Goal: Find specific fact: Find specific page/section

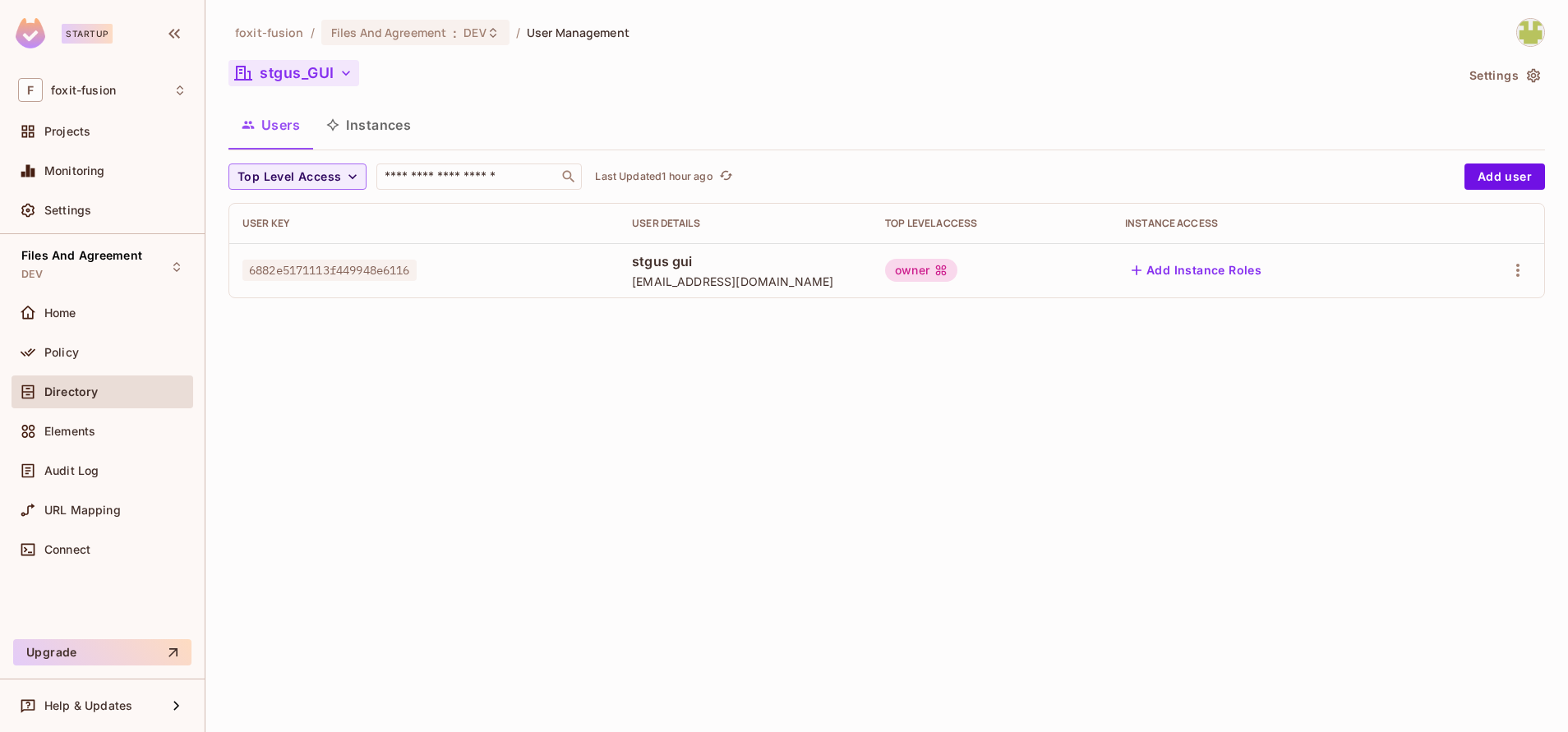
click at [281, 81] on button "stgus_GUI" at bounding box center [294, 74] width 130 height 27
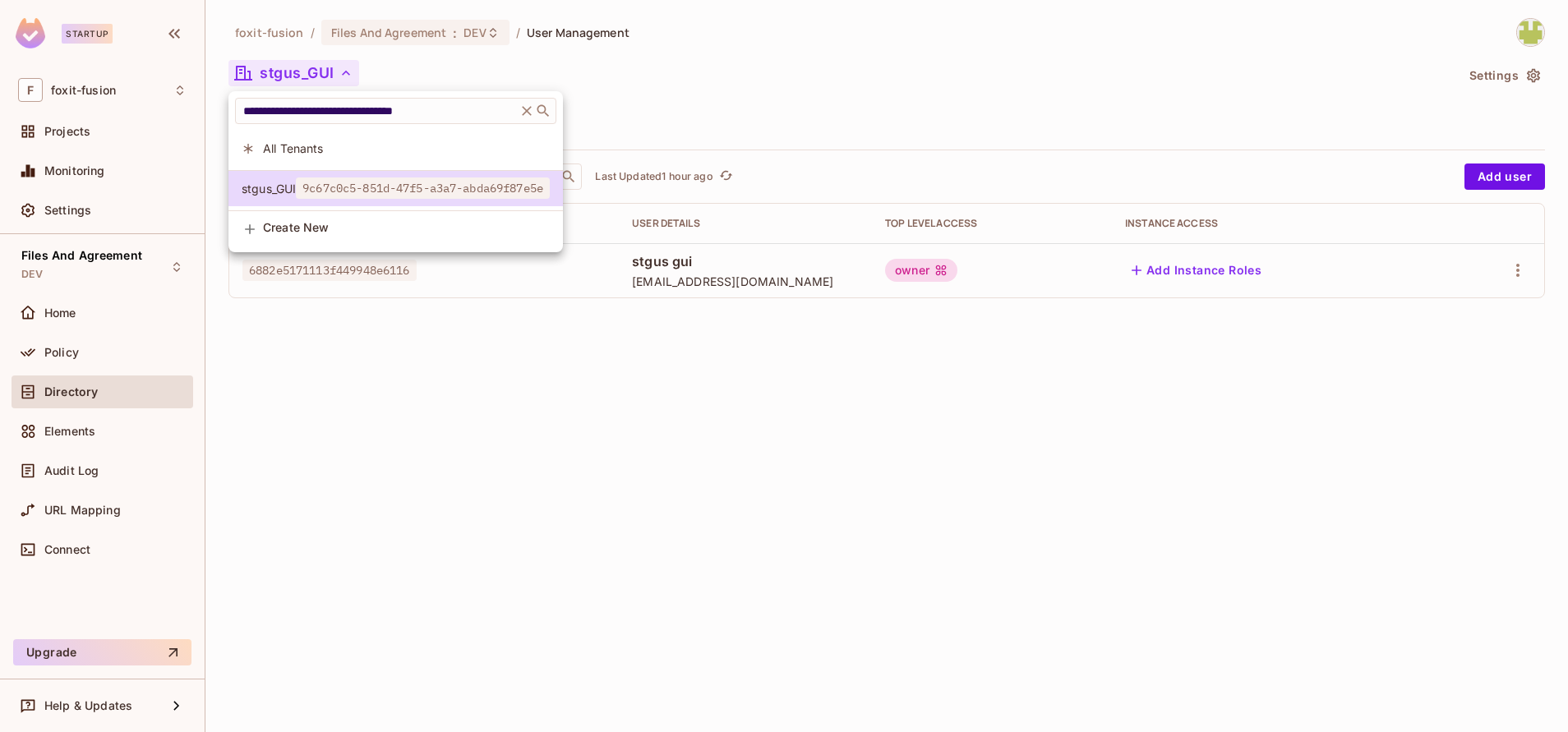
click at [314, 142] on span "All Tenants" at bounding box center [406, 148] width 287 height 16
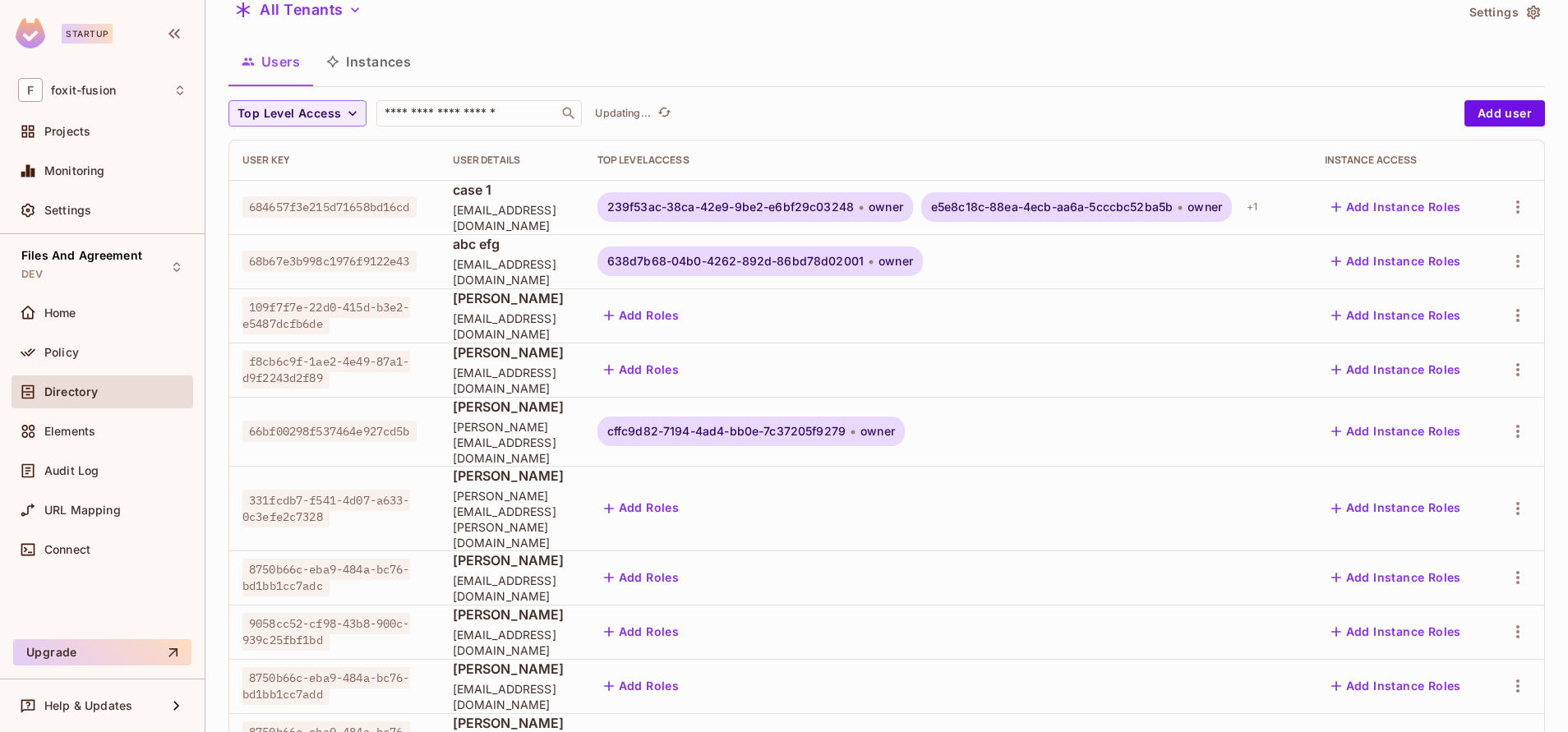
scroll to position [64, 0]
click at [1265, 209] on div "+ 1" at bounding box center [1252, 207] width 24 height 27
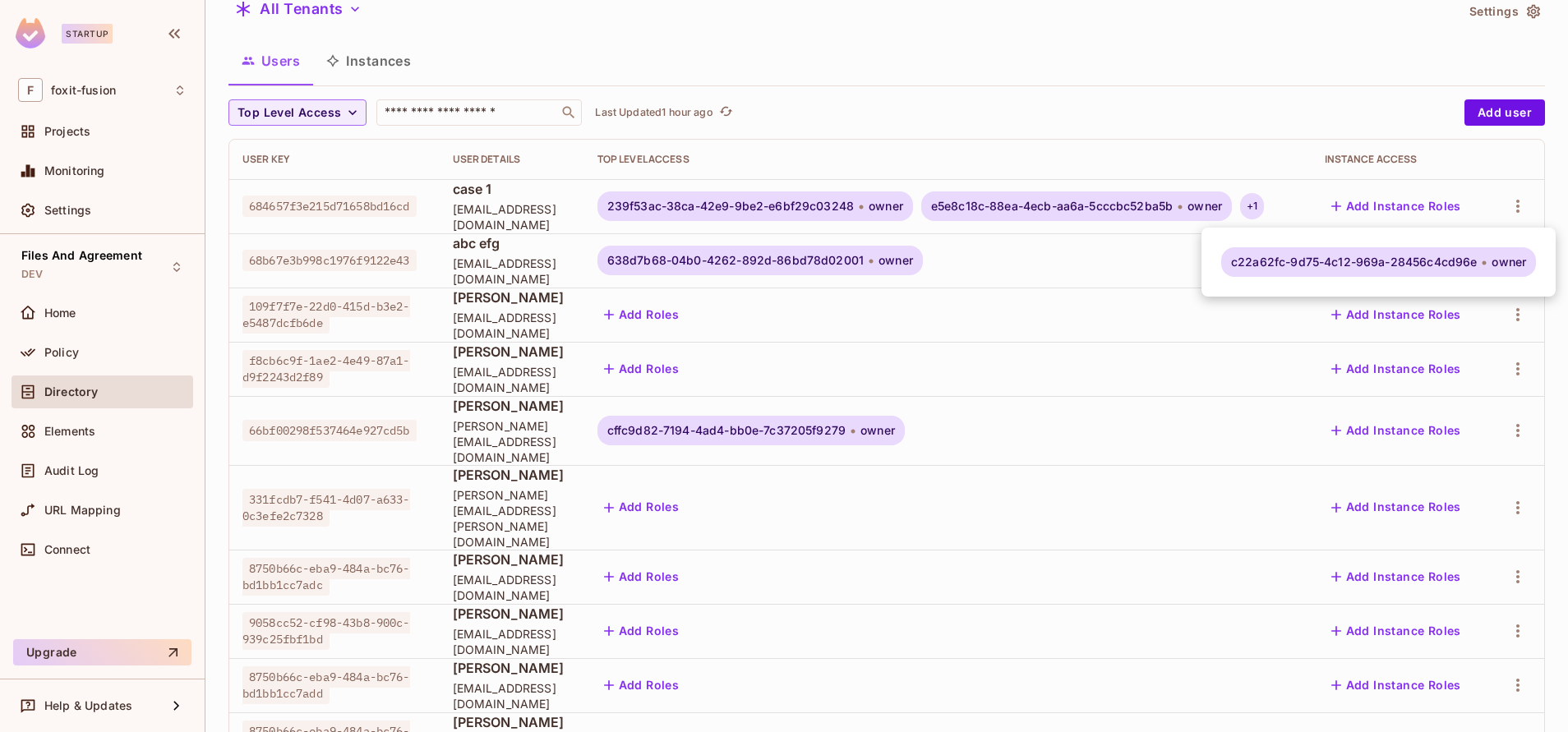
click at [562, 212] on div at bounding box center [784, 366] width 1568 height 732
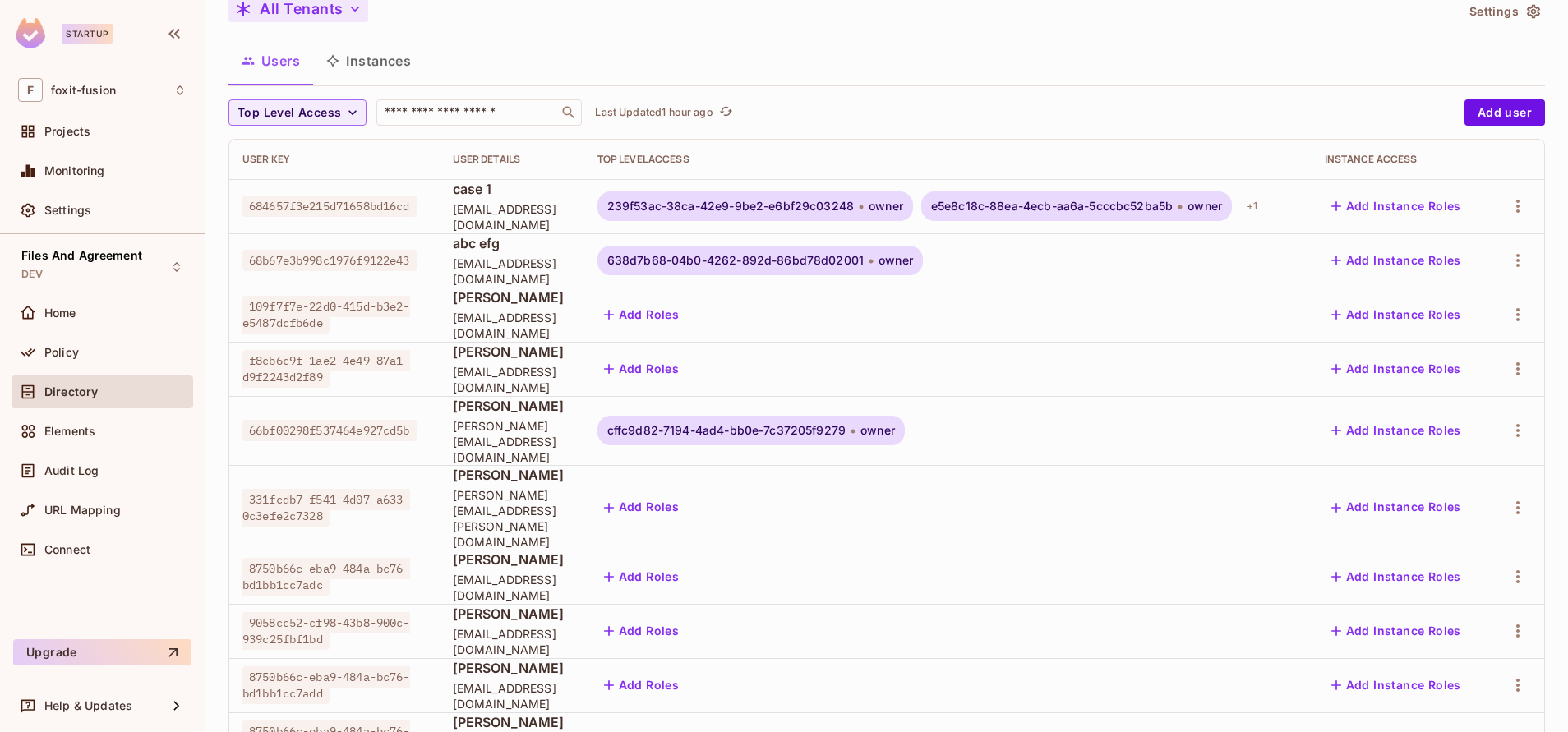
click at [292, 20] on button "All Tenants" at bounding box center [298, 9] width 139 height 27
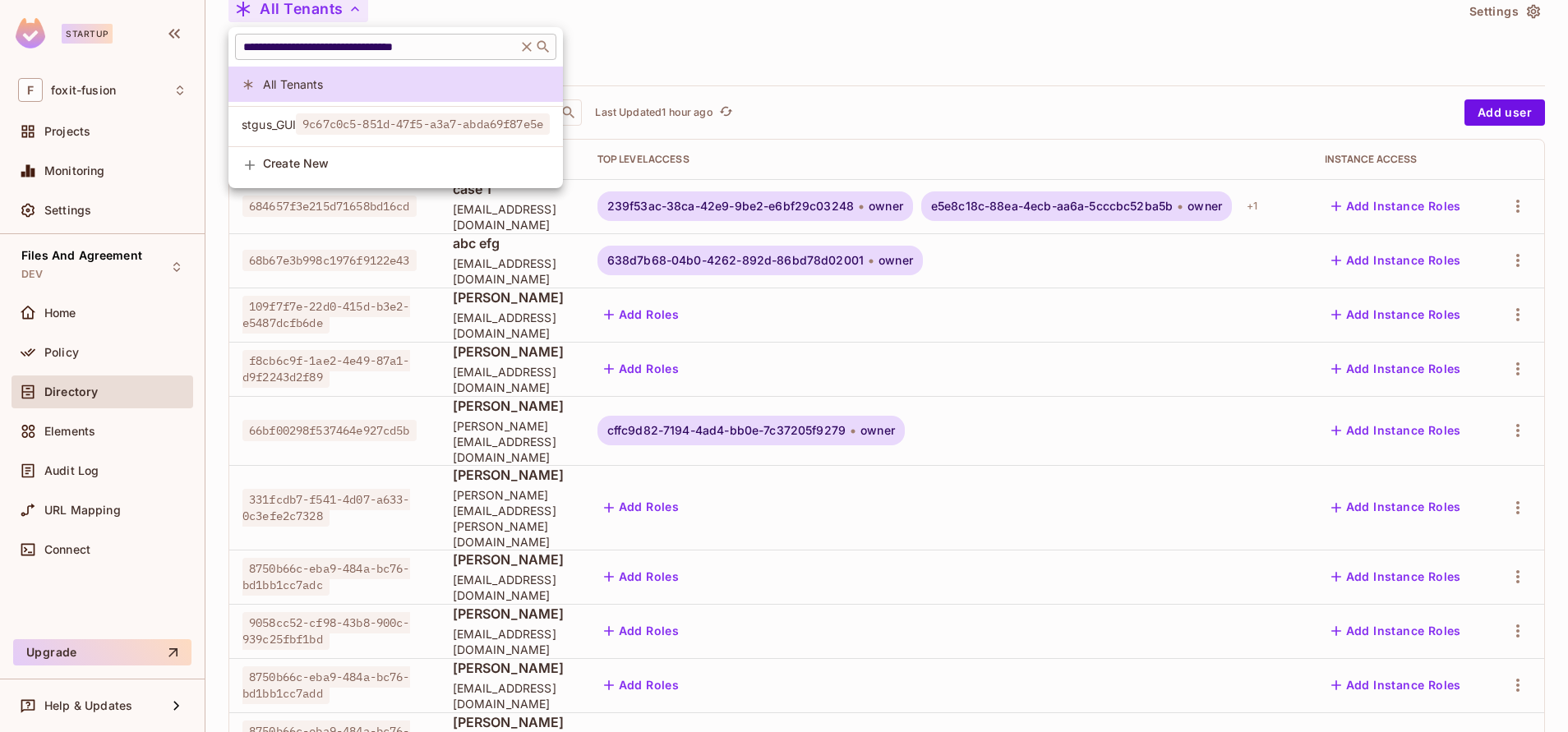
click at [535, 47] on icon at bounding box center [527, 47] width 17 height 17
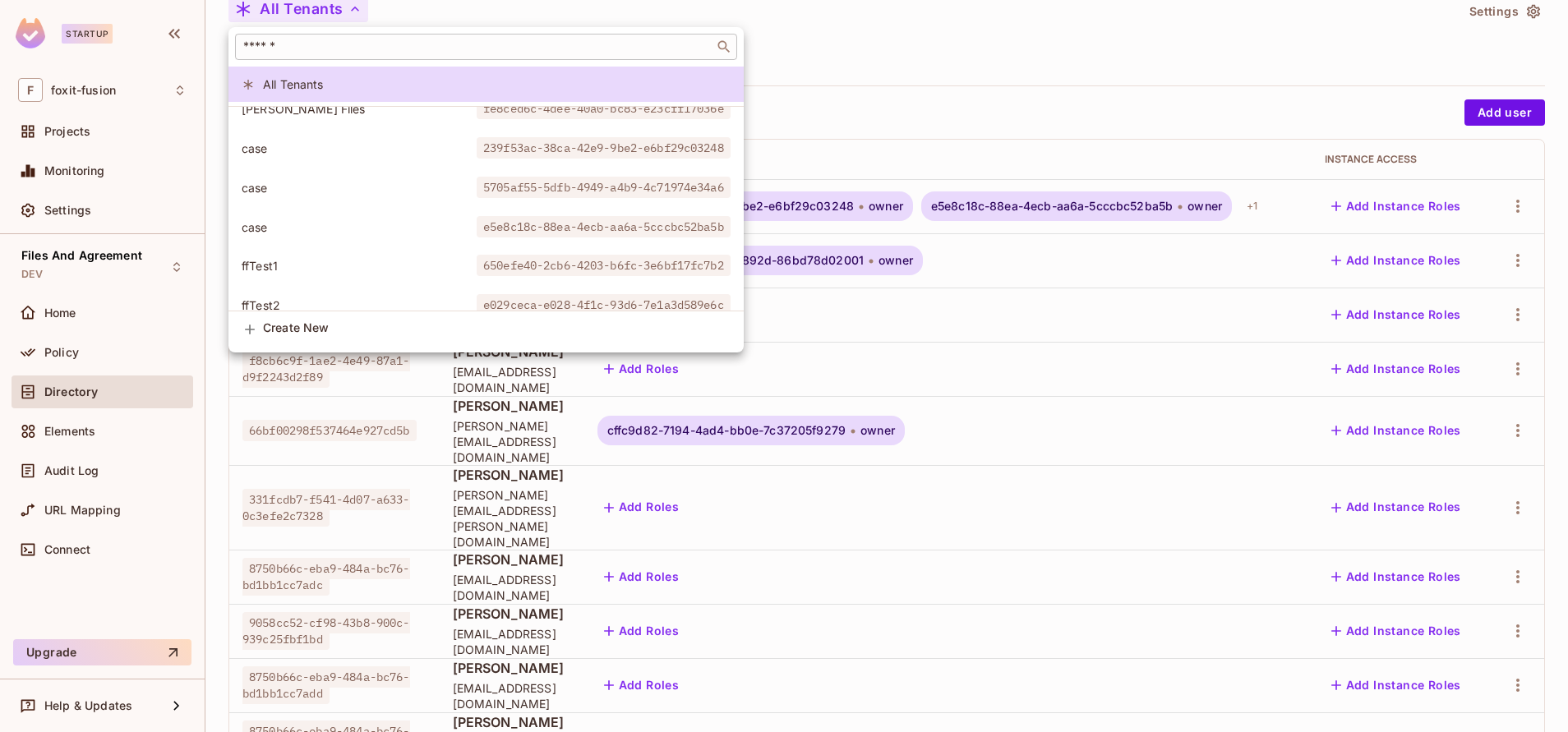
scroll to position [725, 0]
click at [860, 143] on div at bounding box center [784, 366] width 1568 height 732
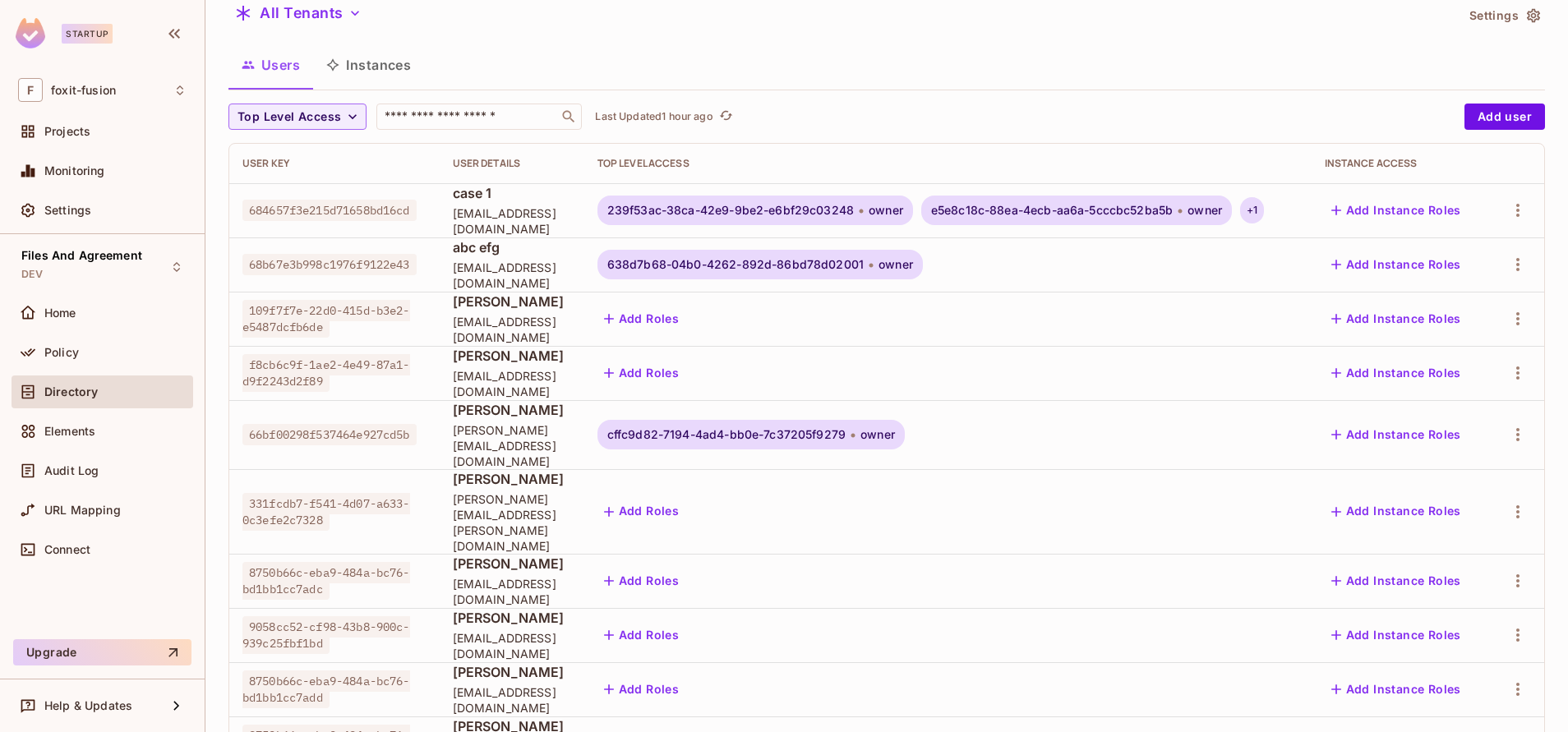
click at [1265, 214] on div "+ 1" at bounding box center [1252, 210] width 24 height 27
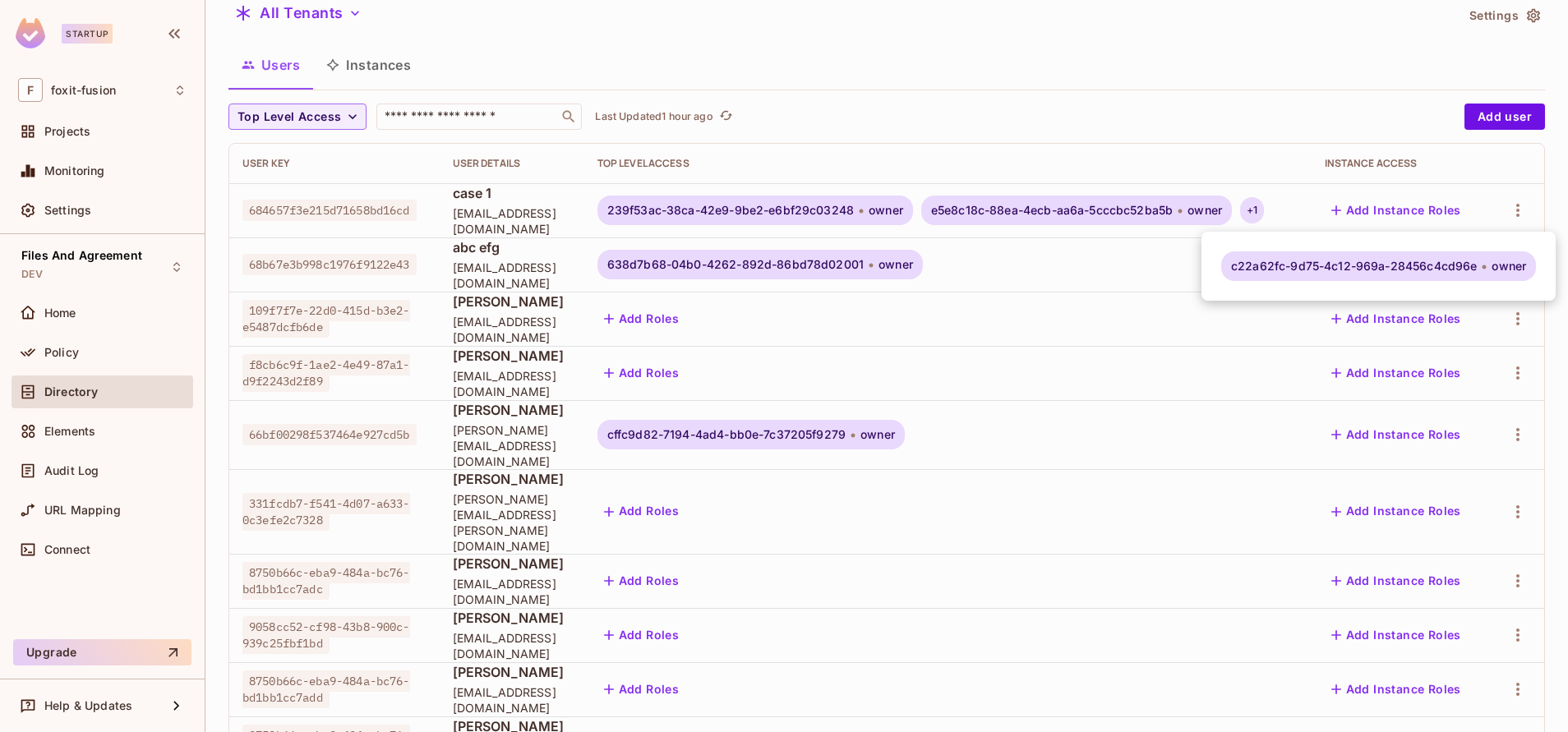
click at [852, 217] on div at bounding box center [784, 366] width 1568 height 732
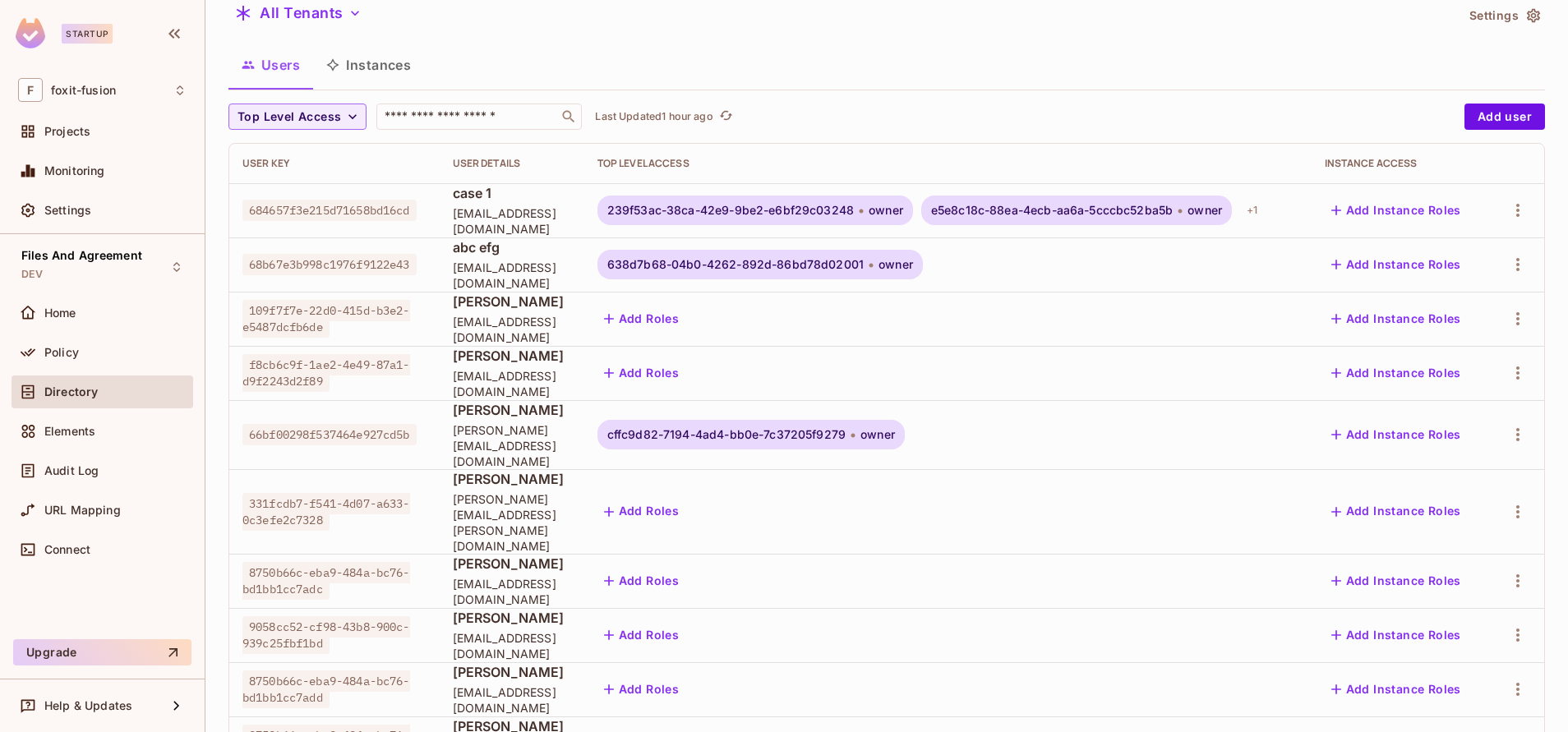
click at [852, 217] on div at bounding box center [784, 366] width 1568 height 732
click at [854, 206] on span "239f53ac-38ca-42e9-9be2-e6bf29c03248" at bounding box center [731, 210] width 247 height 13
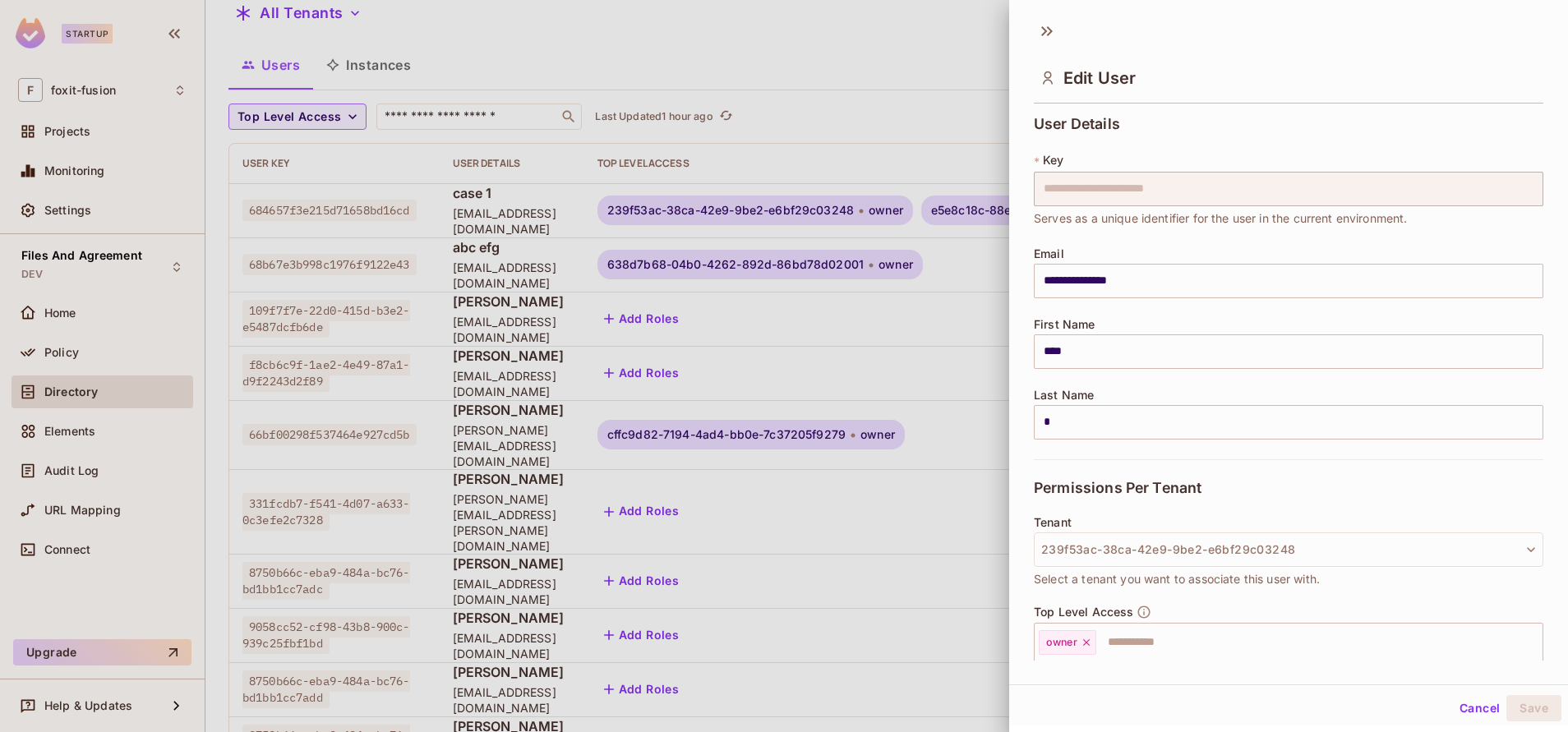
drag, startPoint x: 907, startPoint y: 206, endPoint x: 742, endPoint y: 212, distance: 165.1
click at [742, 212] on div at bounding box center [784, 366] width 1568 height 732
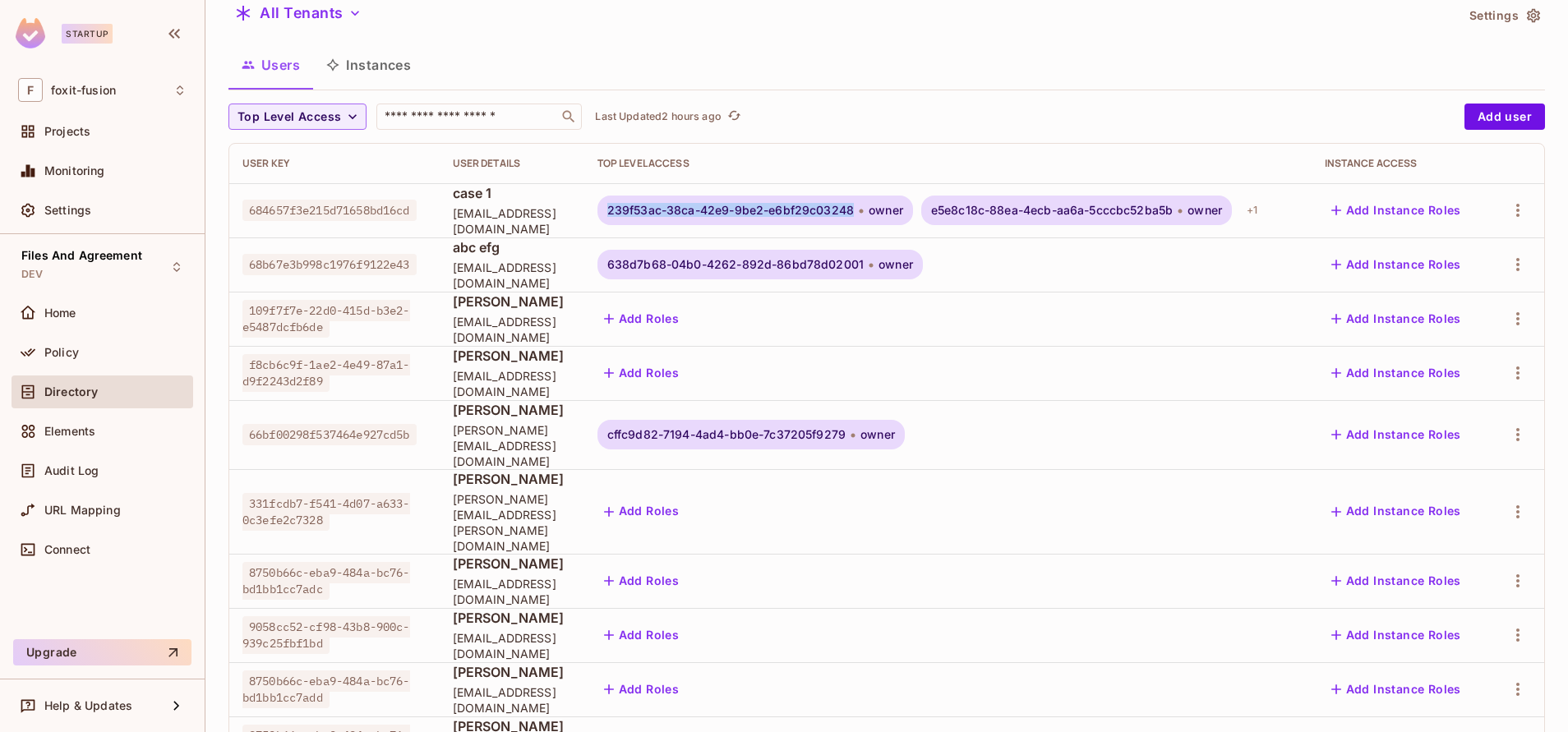
drag, startPoint x: 722, startPoint y: 209, endPoint x: 978, endPoint y: 207, distance: 256.0
click at [913, 207] on div "239f53ac-38ca-42e9-9be2-e6bf29c03248 owner" at bounding box center [755, 209] width 316 height 29
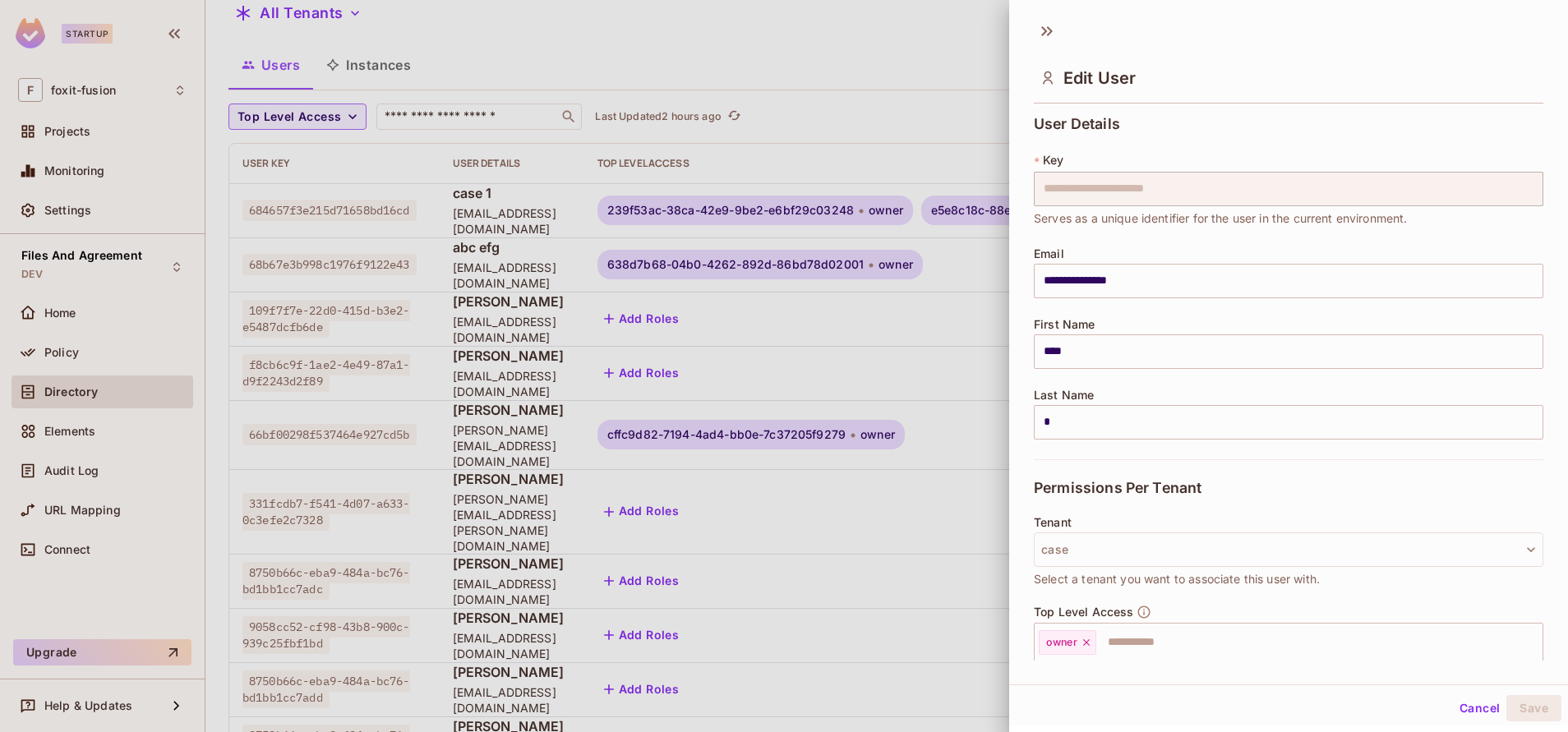
click at [831, 181] on div at bounding box center [784, 366] width 1568 height 732
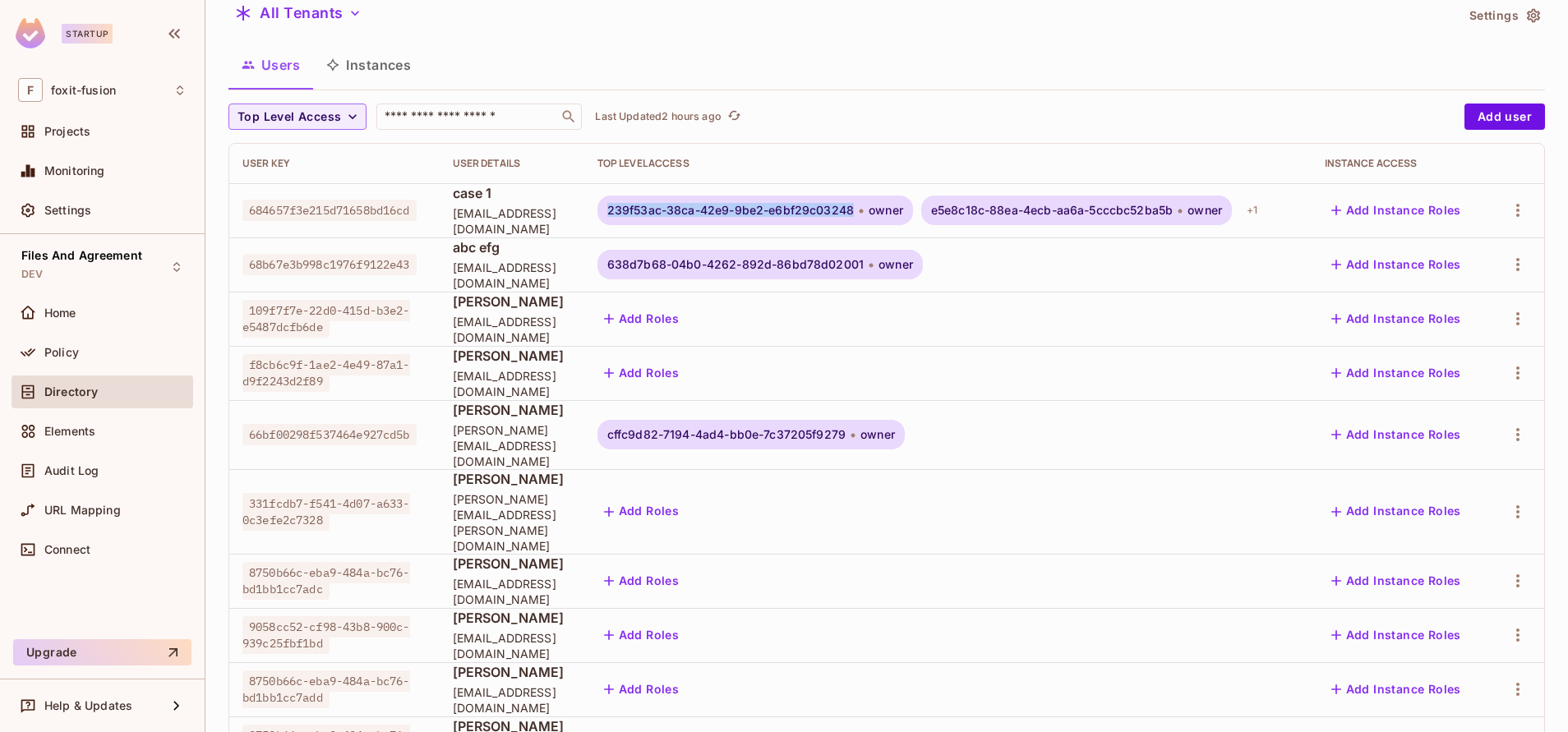
drag, startPoint x: 974, startPoint y: 211, endPoint x: 726, endPoint y: 207, distance: 248.0
click at [726, 207] on div "239f53ac-38ca-42e9-9be2-e6bf29c03248 owner" at bounding box center [755, 209] width 316 height 29
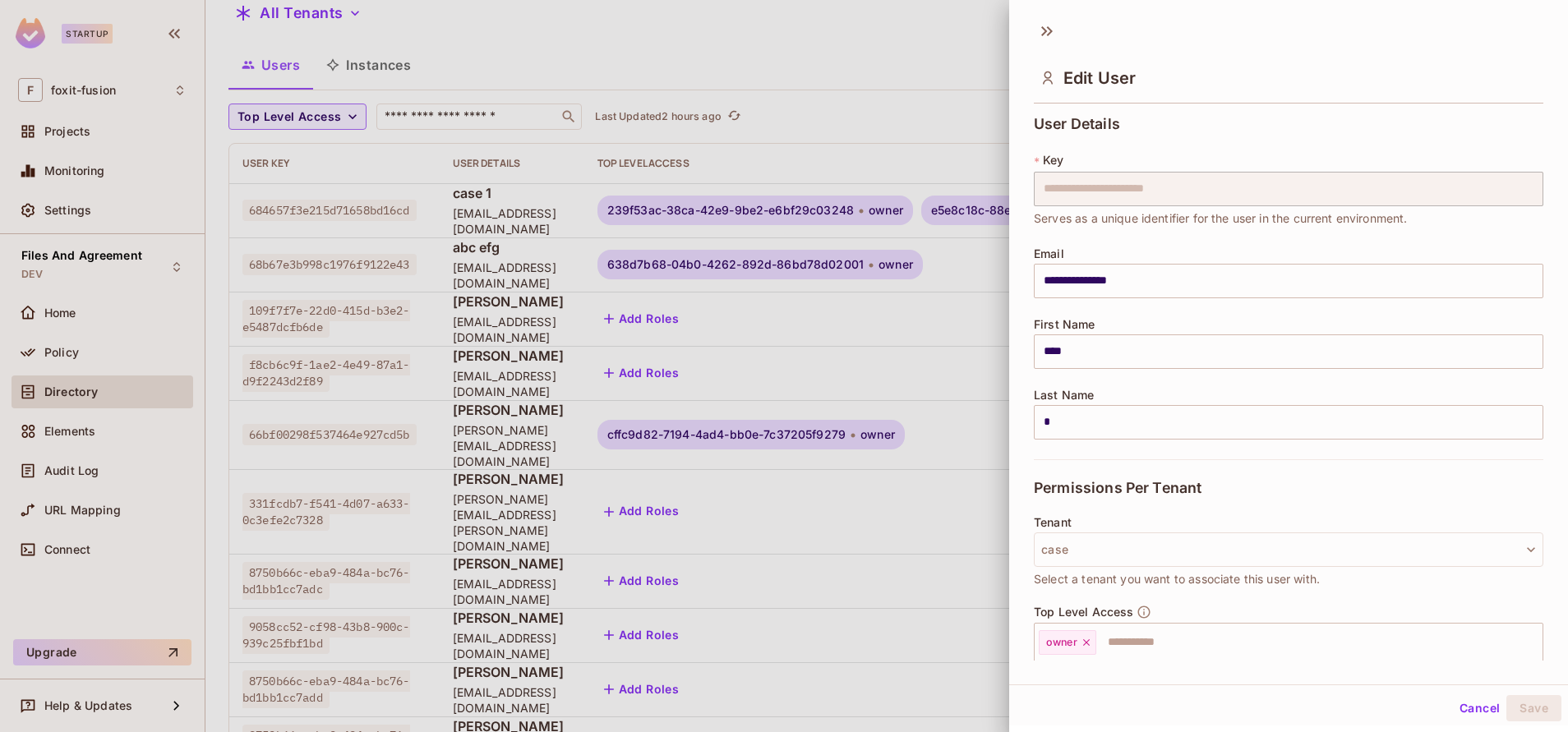
click at [918, 278] on div at bounding box center [784, 366] width 1568 height 732
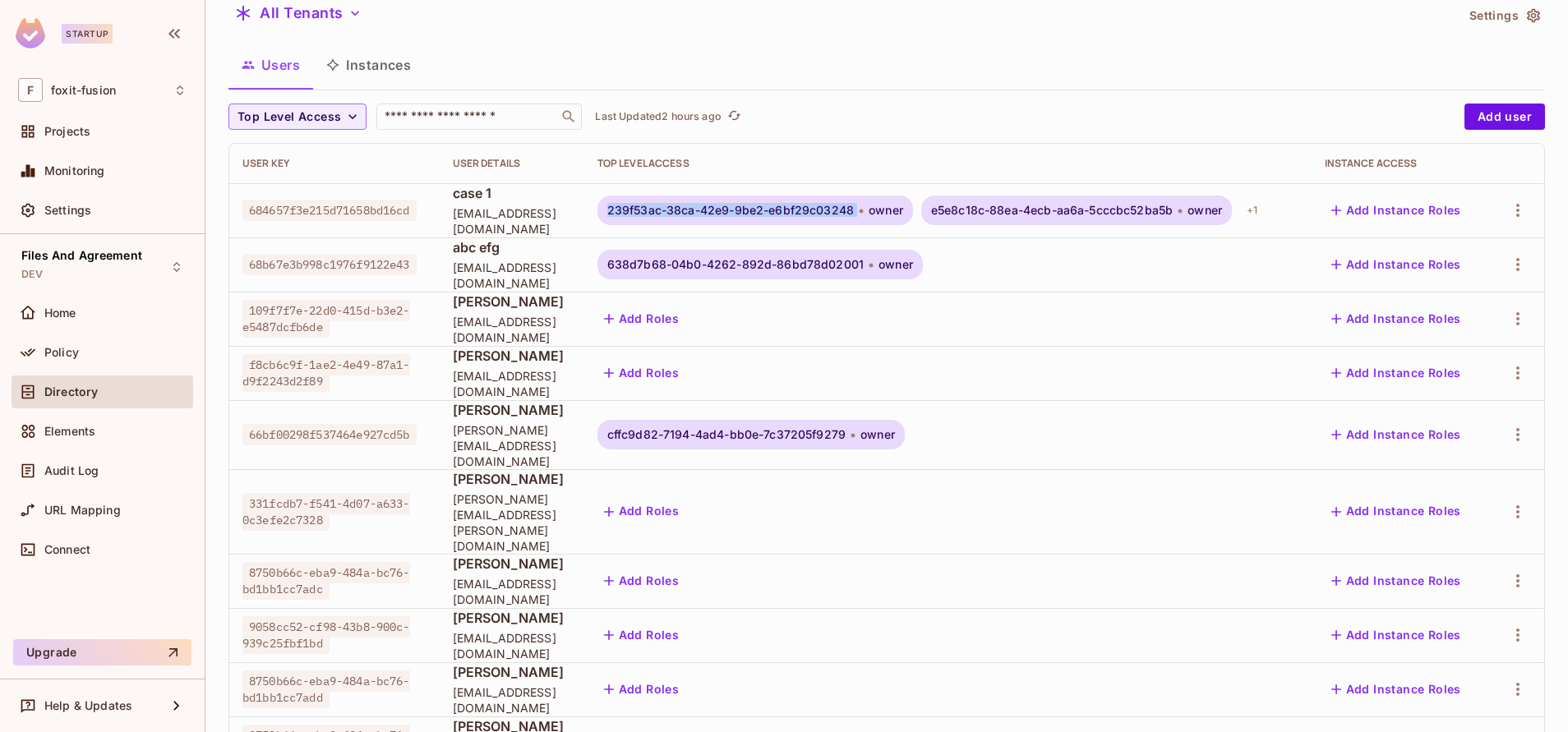
copy div "239f53ac-38ca-42e9-9be2-e6bf29c03248"
drag, startPoint x: 725, startPoint y: 209, endPoint x: 979, endPoint y: 217, distance: 254.1
click at [913, 217] on div "239f53ac-38ca-42e9-9be2-e6bf29c03248 owner" at bounding box center [755, 209] width 316 height 29
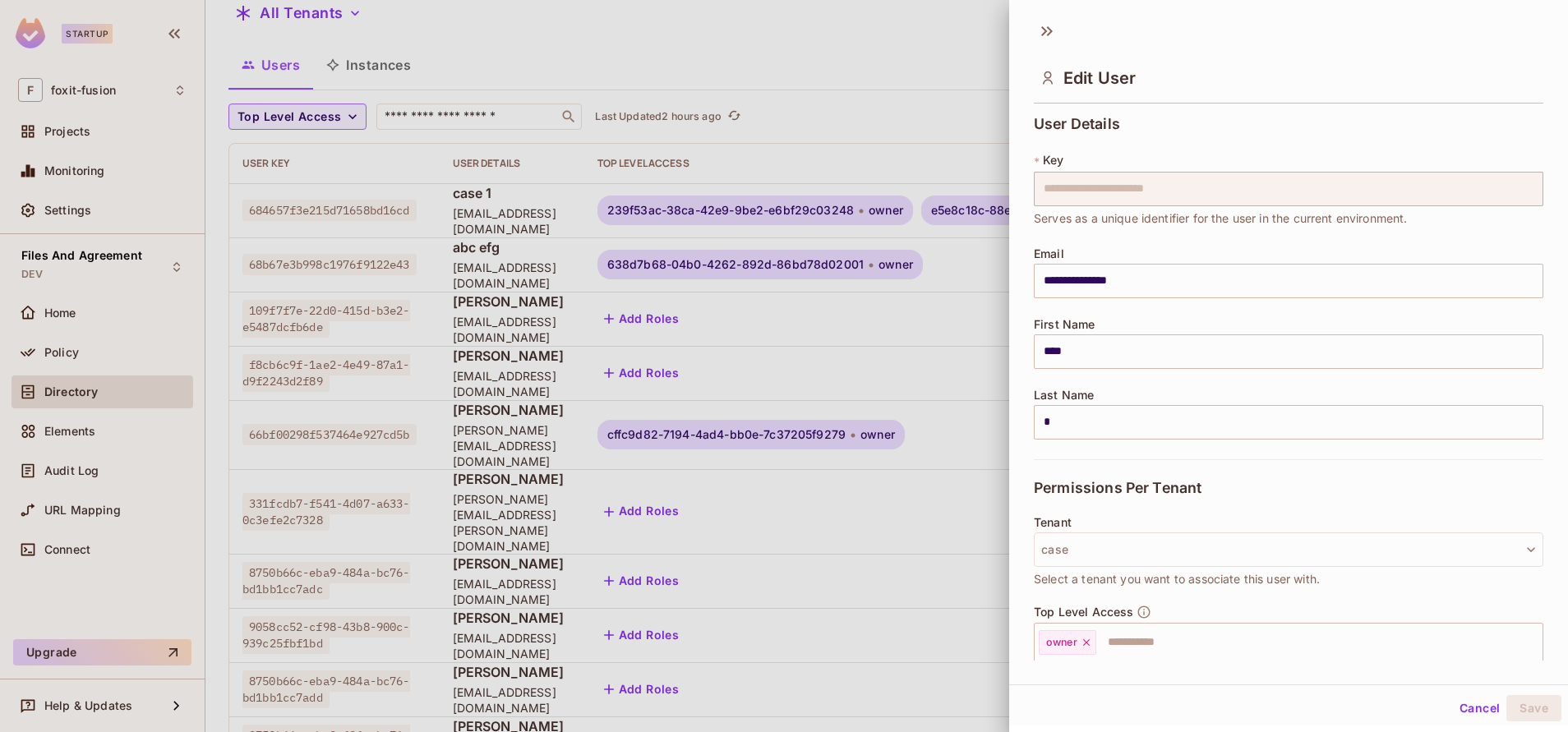
click at [859, 229] on div at bounding box center [784, 366] width 1568 height 732
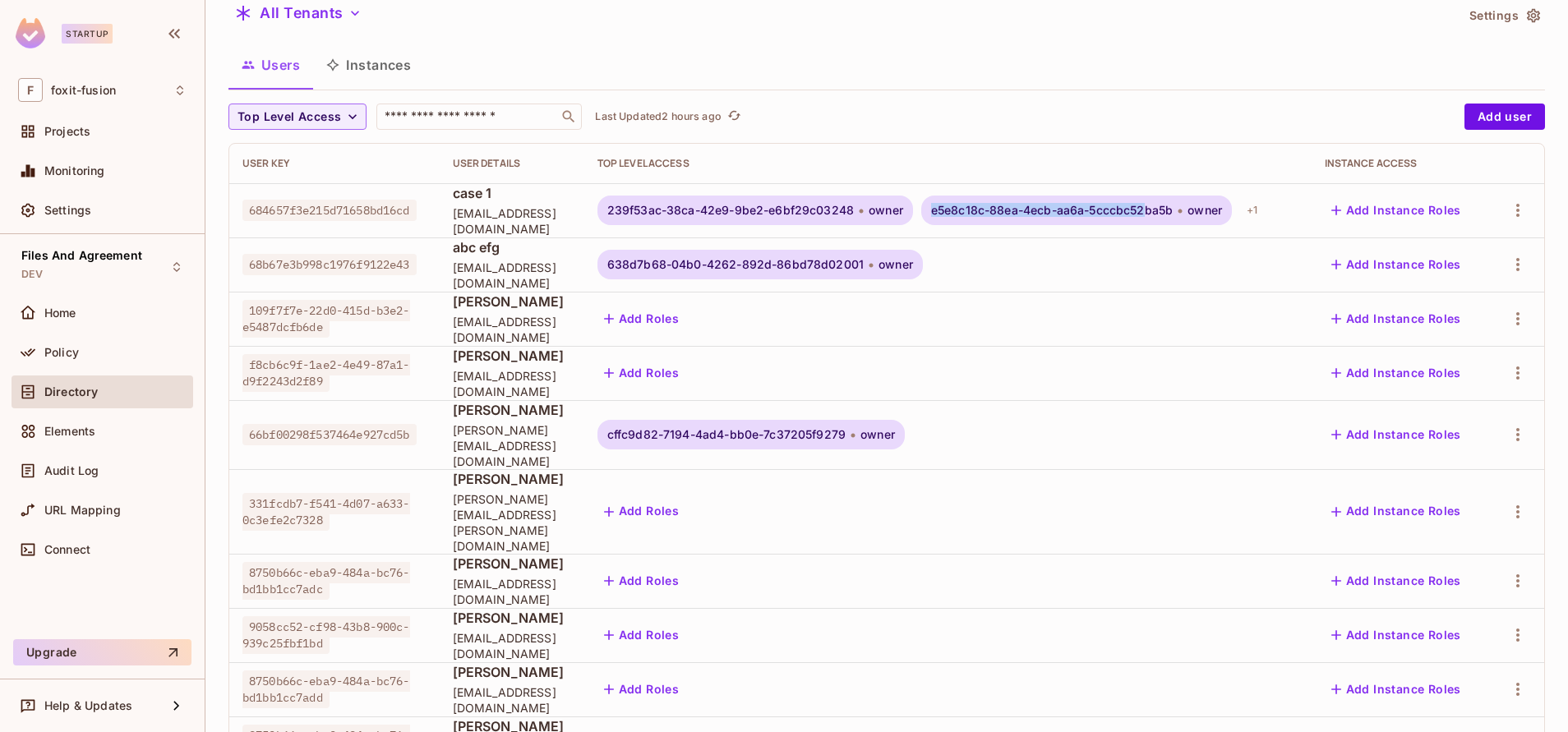
copy span "e5e8c18c-88ea-4ecb-aa6a-5cccbc52"
drag, startPoint x: 1053, startPoint y: 212, endPoint x: 1269, endPoint y: 195, distance: 216.7
click at [1233, 195] on div "e5e8c18c-88ea-4ecb-aa6a-5cccbc52ba5b owner" at bounding box center [1076, 209] width 311 height 29
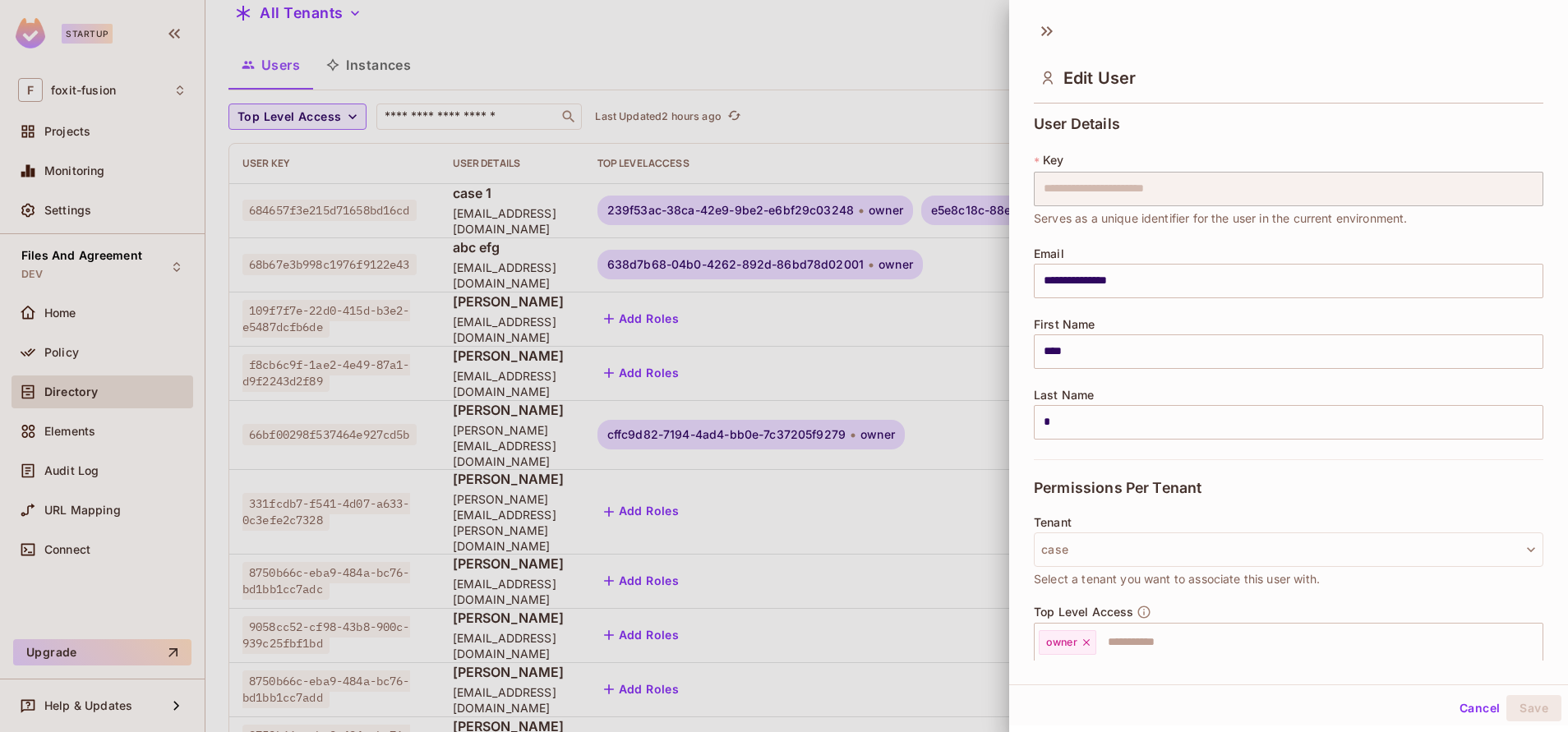
click at [931, 198] on div at bounding box center [784, 366] width 1568 height 732
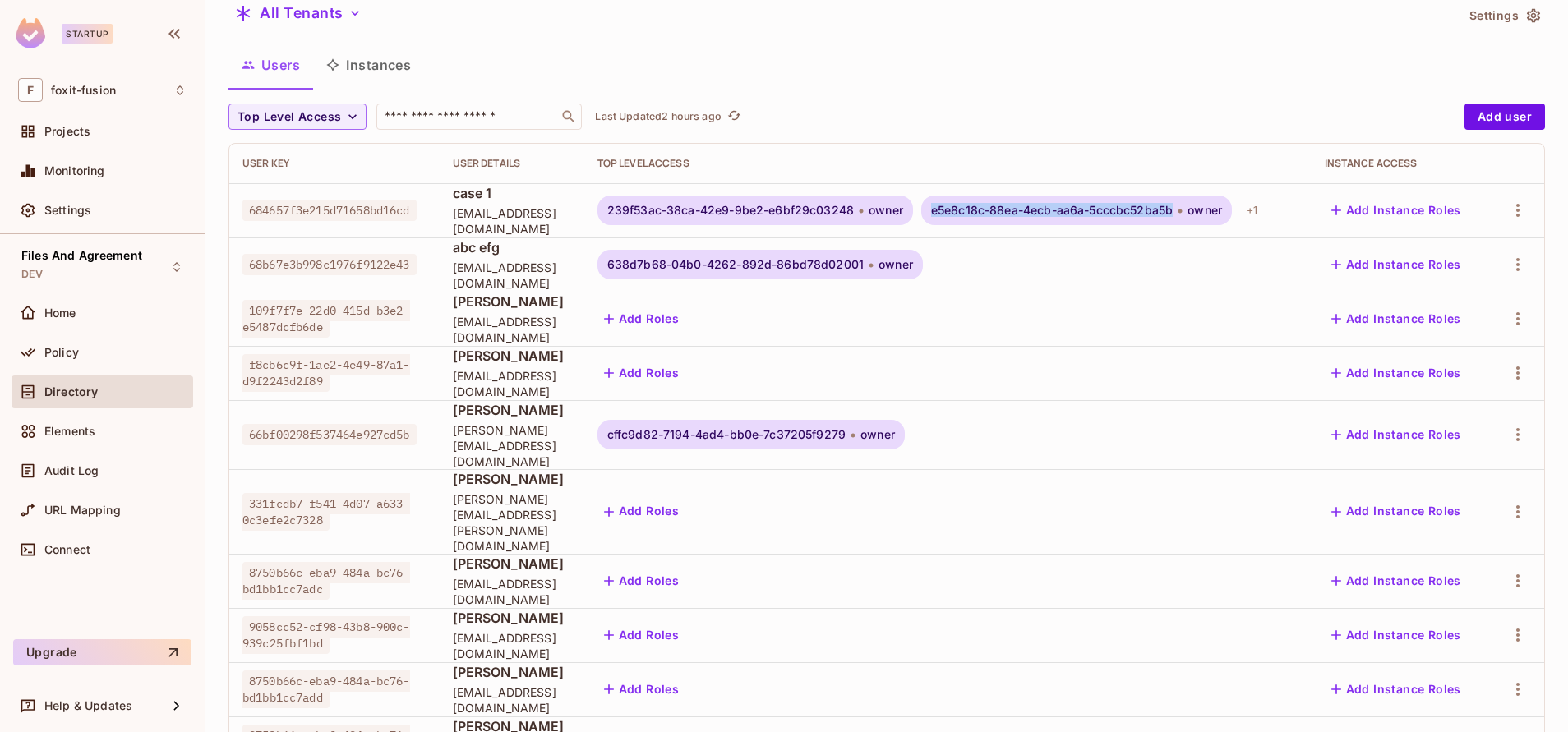
drag, startPoint x: 1052, startPoint y: 213, endPoint x: 1296, endPoint y: 220, distance: 244.1
click at [1233, 220] on div "e5e8c18c-88ea-4ecb-aa6a-5cccbc52ba5b owner" at bounding box center [1076, 209] width 311 height 29
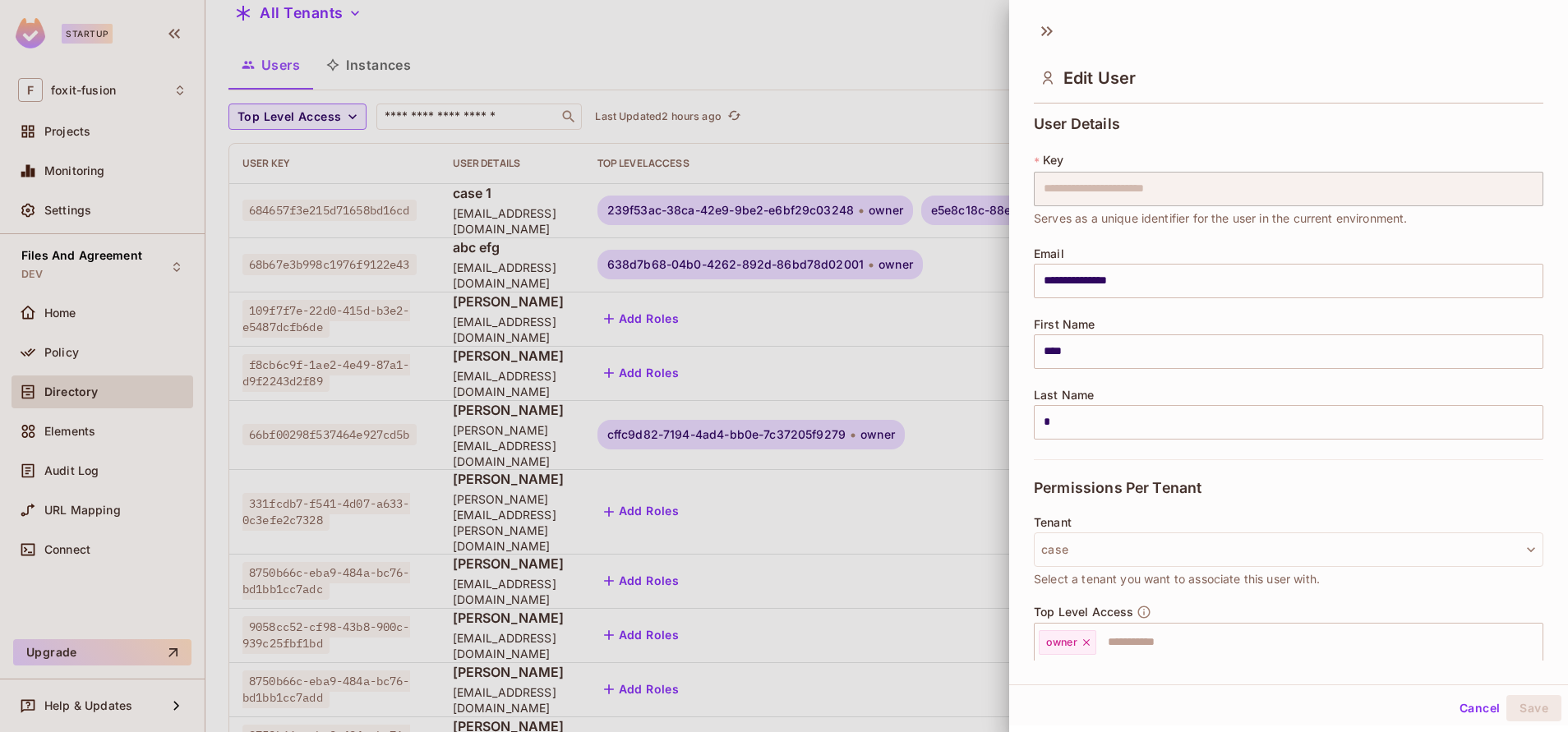
click at [942, 129] on div at bounding box center [784, 366] width 1568 height 732
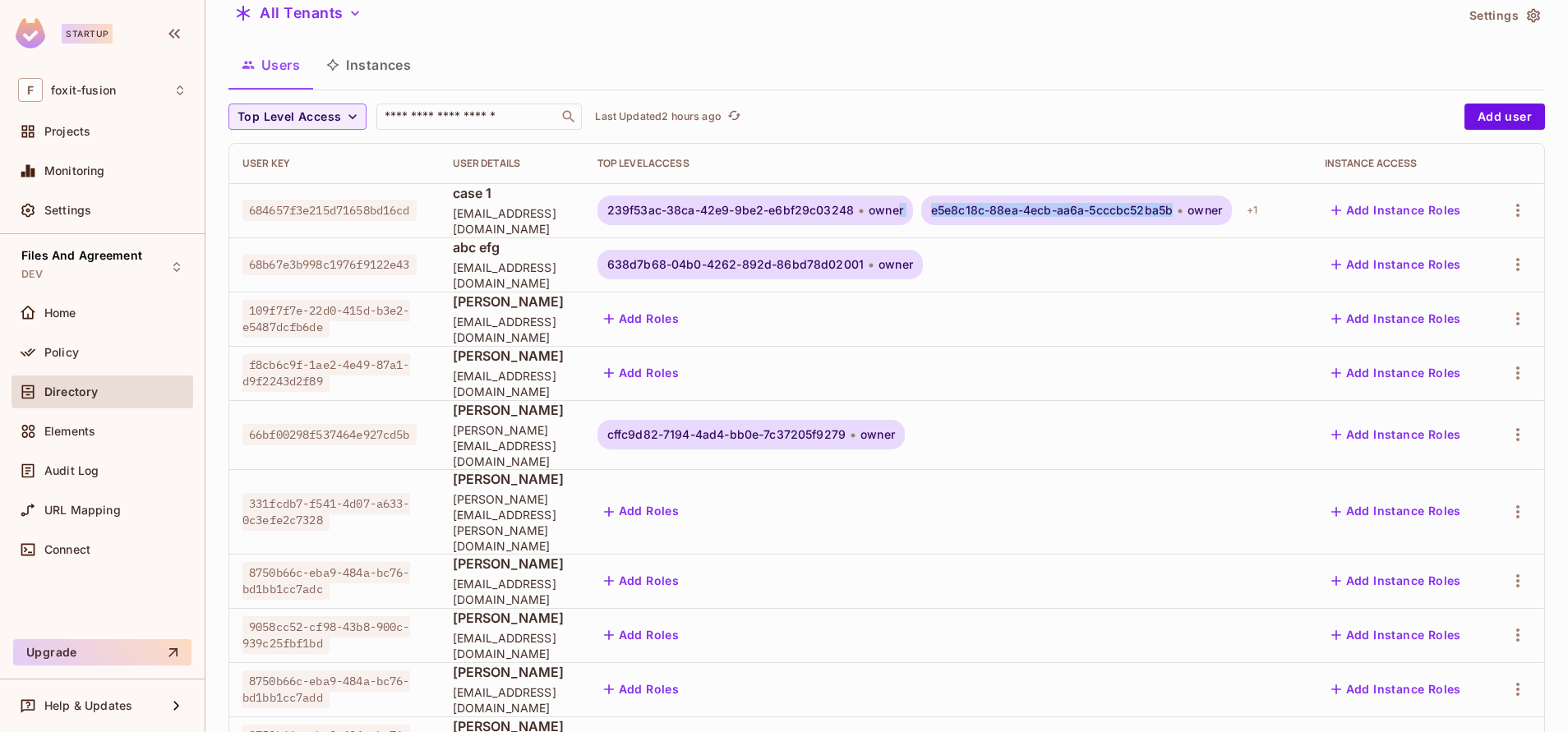
drag, startPoint x: 1297, startPoint y: 214, endPoint x: 1027, endPoint y: 188, distance: 271.2
click at [1027, 188] on td "239f53ac-38ca-42e9-9be2-e6bf29c03248 owner e5e8c18c-88ea-4ecb-aa6a-5cccbc52ba5b…" at bounding box center [949, 210] width 728 height 54
copy div "e5e8c18c-88ea-4ecb-aa6a-5cccbc52ba5b"
click at [1101, 204] on span "e5e8c18c-88ea-4ecb-aa6a-5cccbc52ba5b" at bounding box center [1052, 210] width 241 height 13
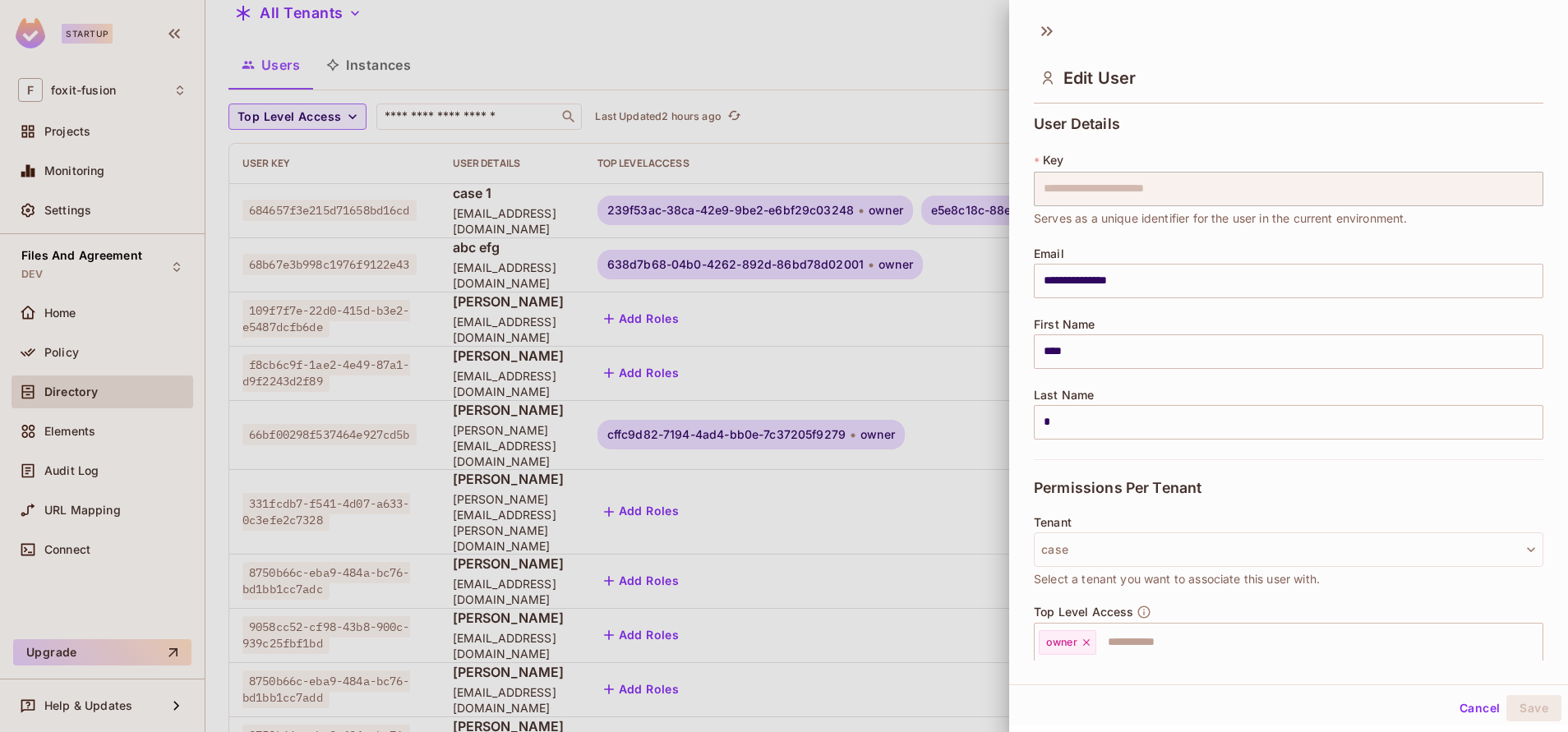
click at [1002, 208] on div at bounding box center [784, 366] width 1568 height 732
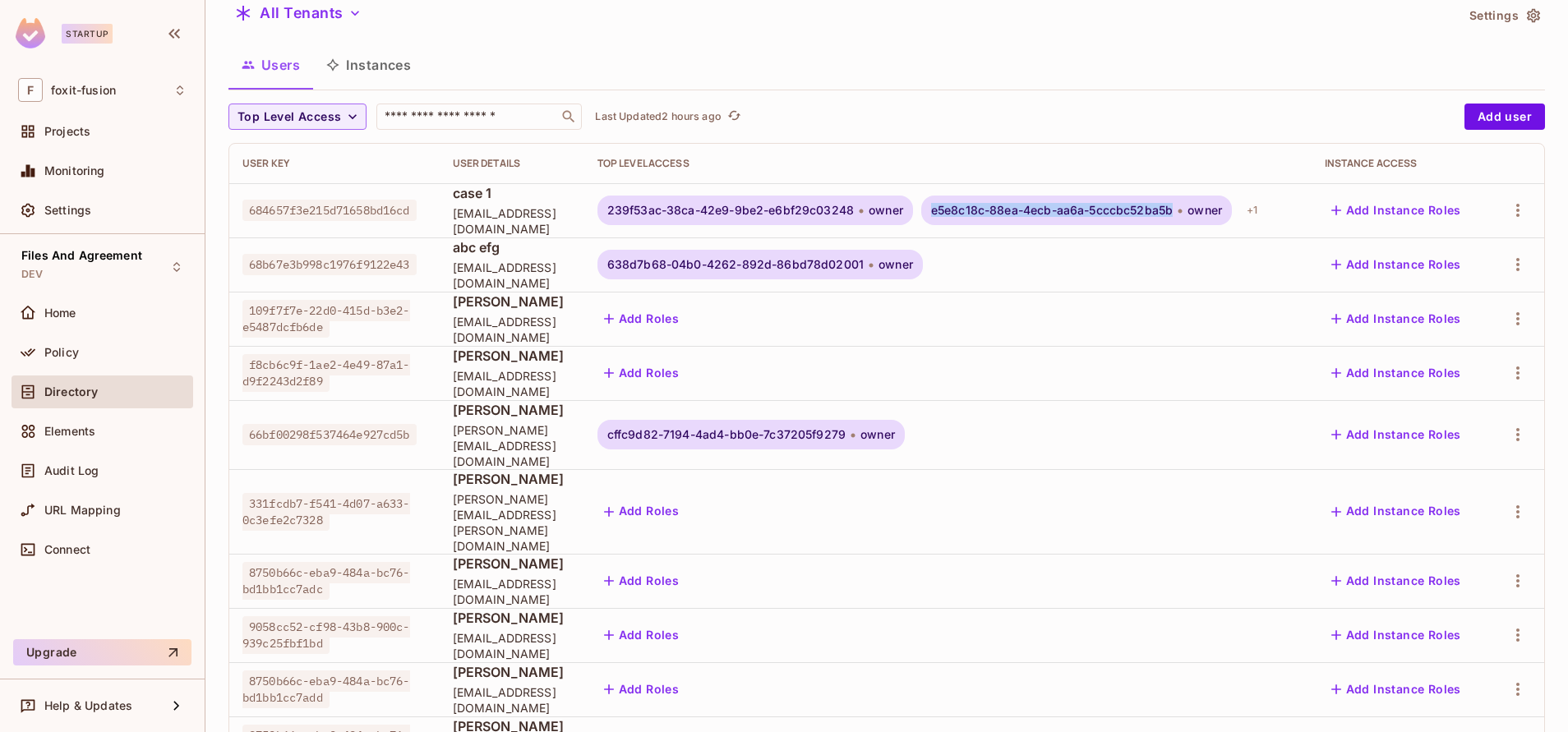
drag, startPoint x: 1054, startPoint y: 209, endPoint x: 1296, endPoint y: 205, distance: 242.0
click at [1173, 205] on span "e5e8c18c-88ea-4ecb-aa6a-5cccbc52ba5b" at bounding box center [1052, 210] width 241 height 13
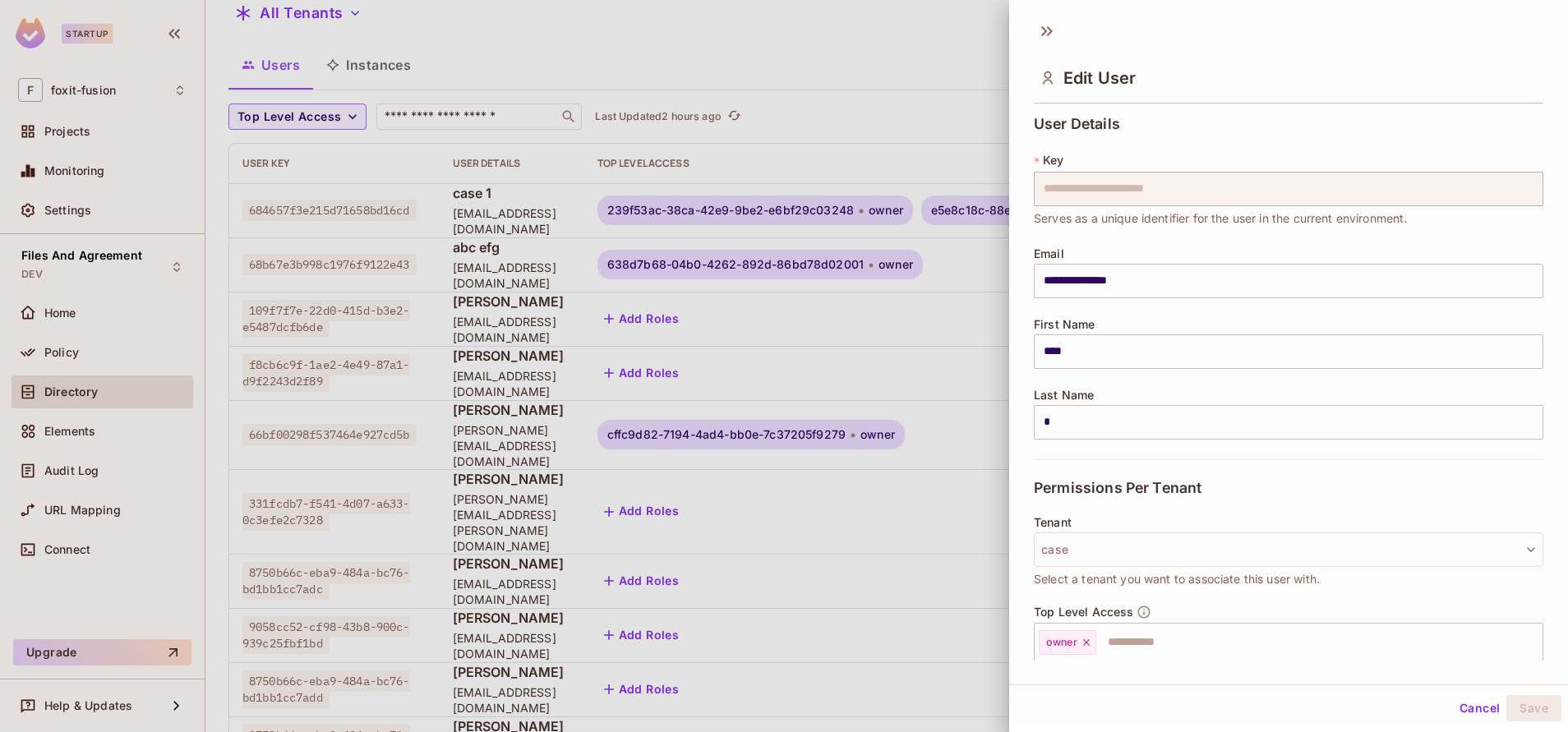
click at [942, 250] on div at bounding box center [784, 366] width 1568 height 732
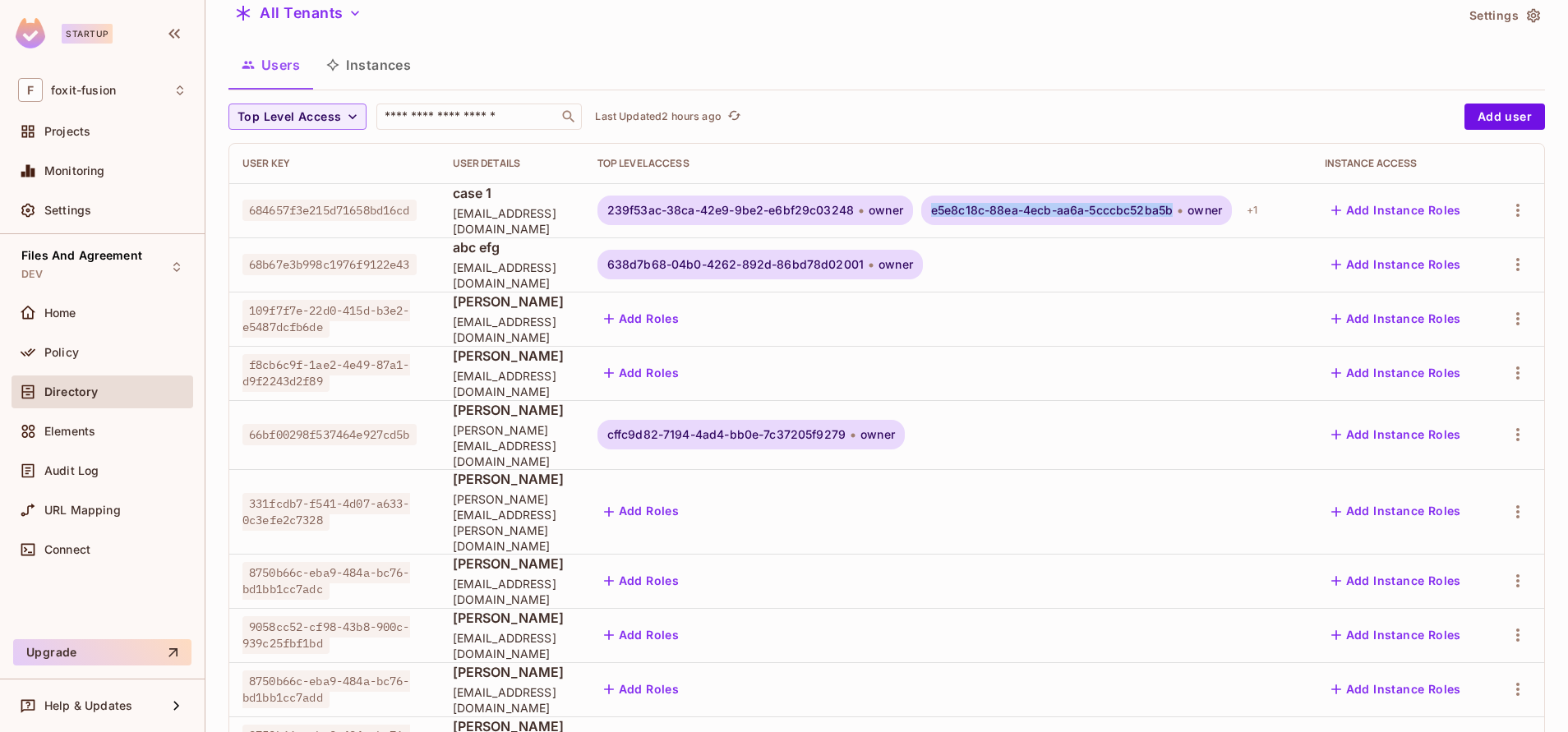
copy span "e5e8c18c-88ea-4ecb-aa6a-5cccbc52ba5b"
drag, startPoint x: 1050, startPoint y: 209, endPoint x: 1296, endPoint y: 216, distance: 246.1
click at [1233, 216] on div "e5e8c18c-88ea-4ecb-aa6a-5cccbc52ba5b owner" at bounding box center [1076, 209] width 311 height 29
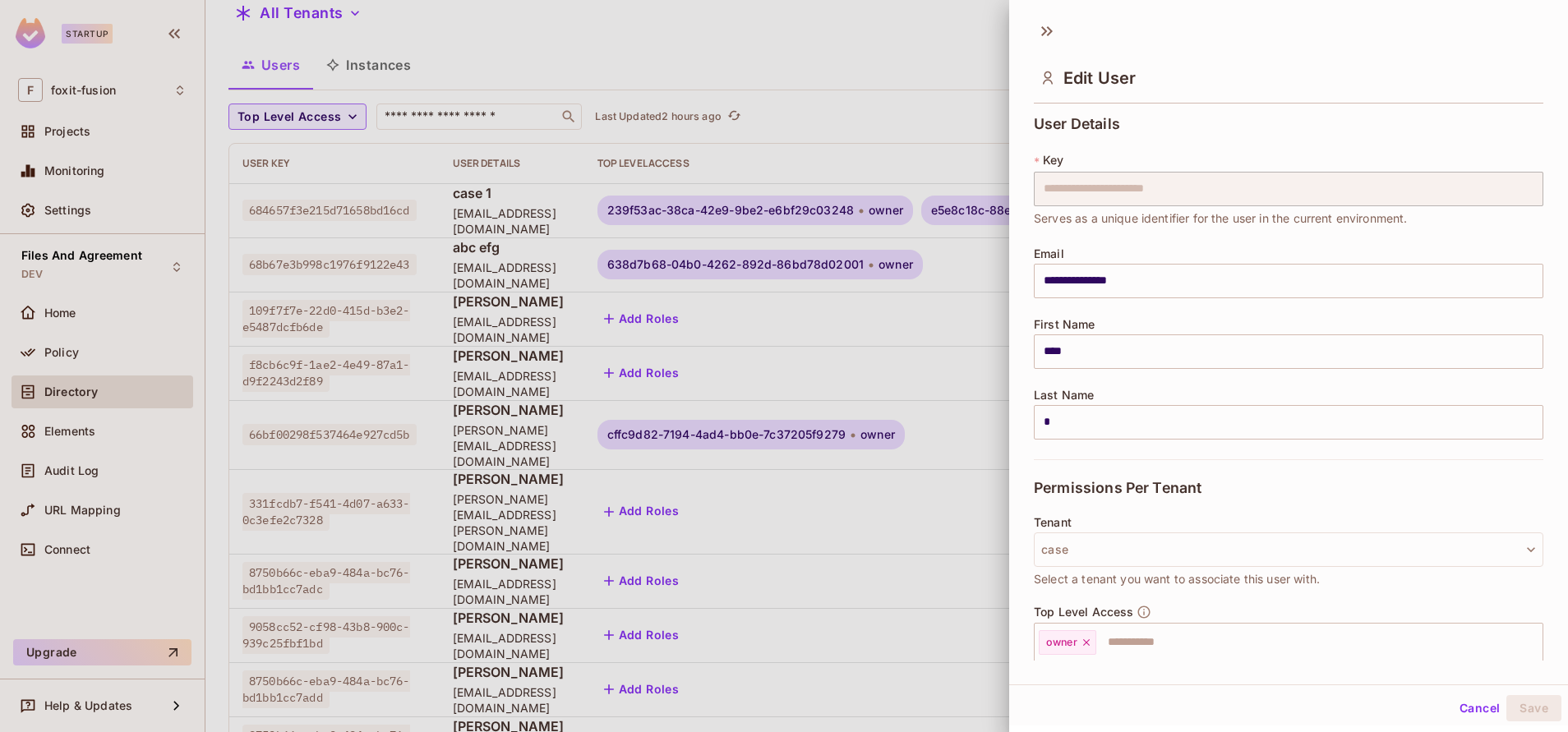
click at [949, 233] on div at bounding box center [784, 366] width 1568 height 732
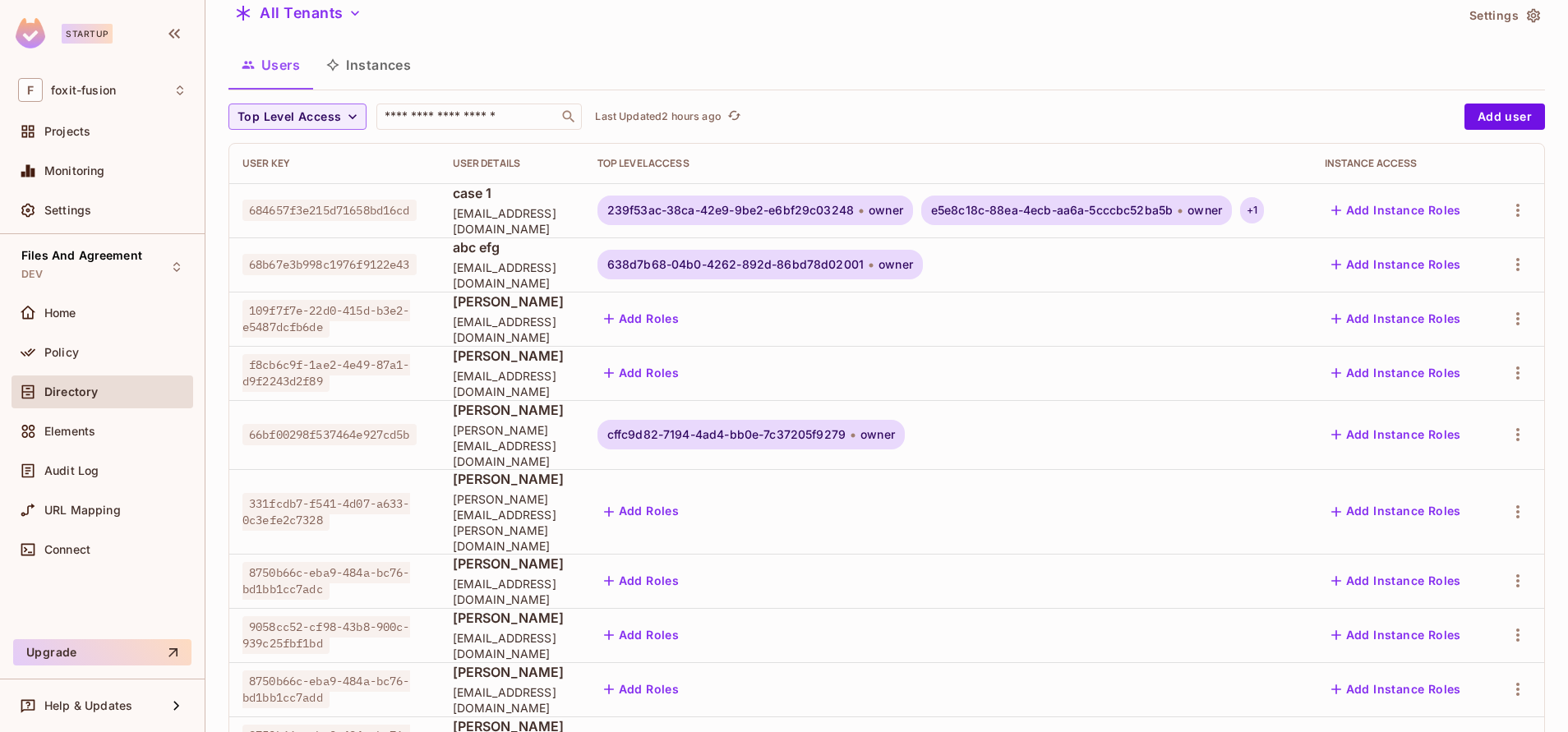
click at [1265, 218] on div "+ 1" at bounding box center [1252, 210] width 24 height 27
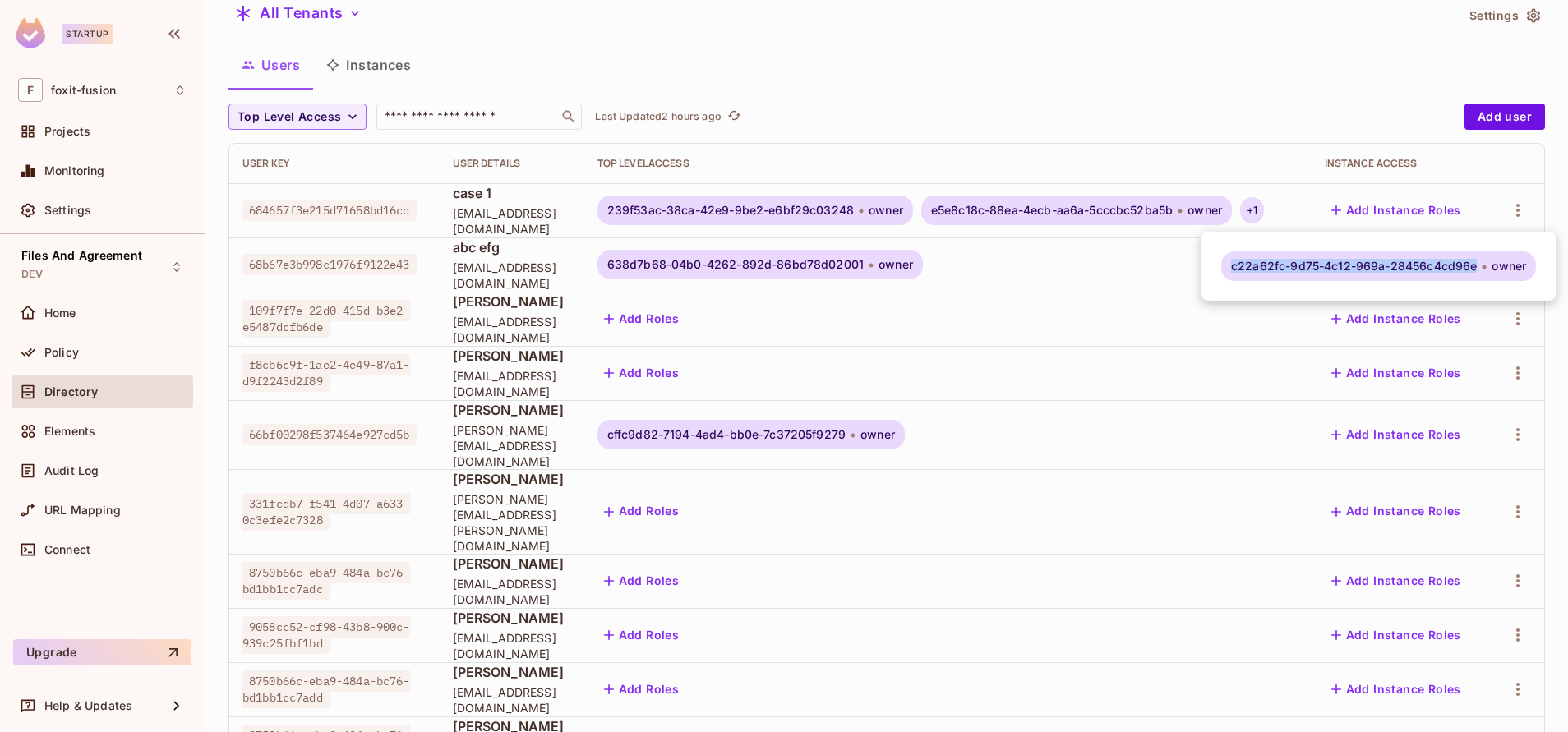
copy span "c22a62fc-9d75-4c12-969a-28456c4cd96e"
click at [1378, 214] on div at bounding box center [784, 366] width 1568 height 732
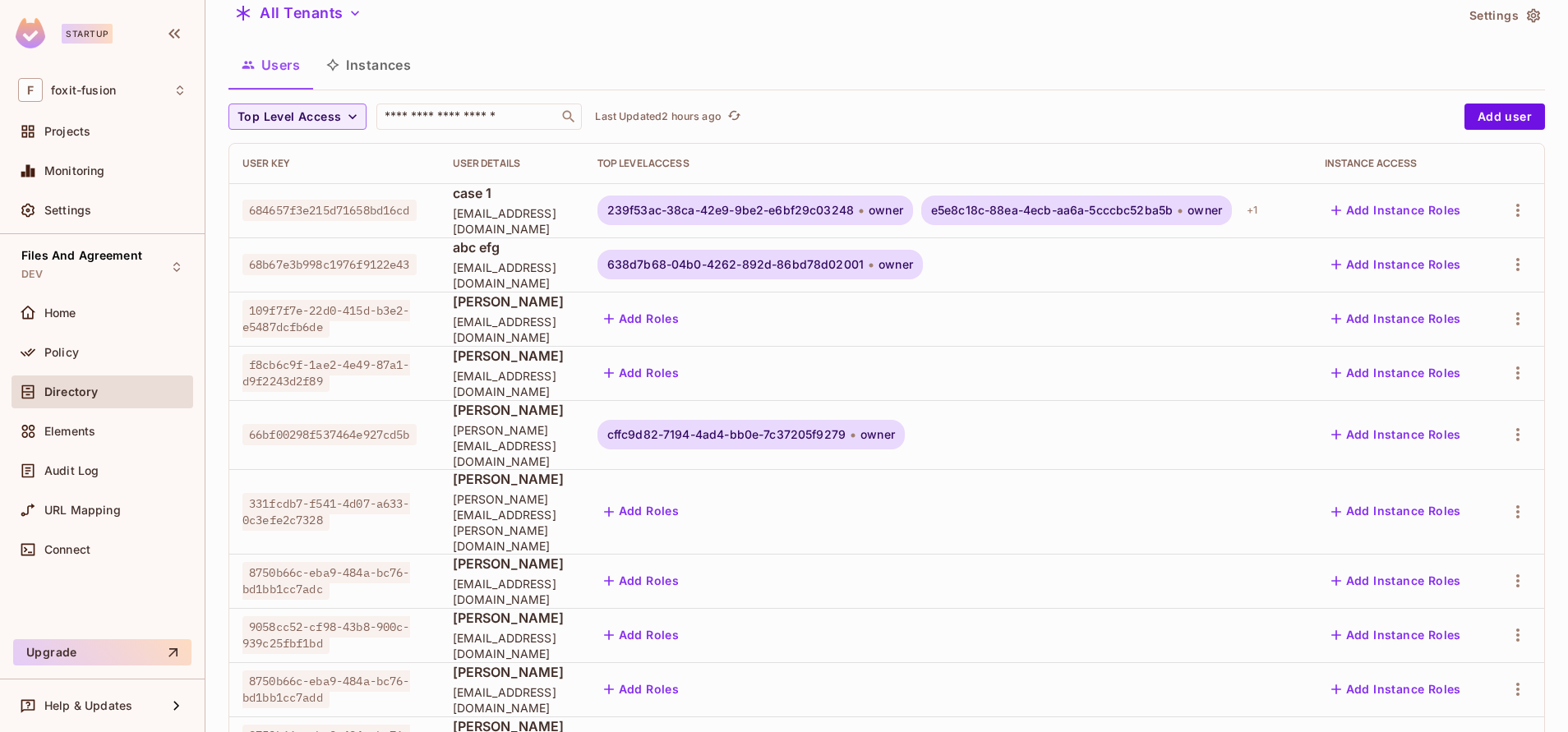
click at [1265, 214] on div "+ 1" at bounding box center [1252, 210] width 24 height 27
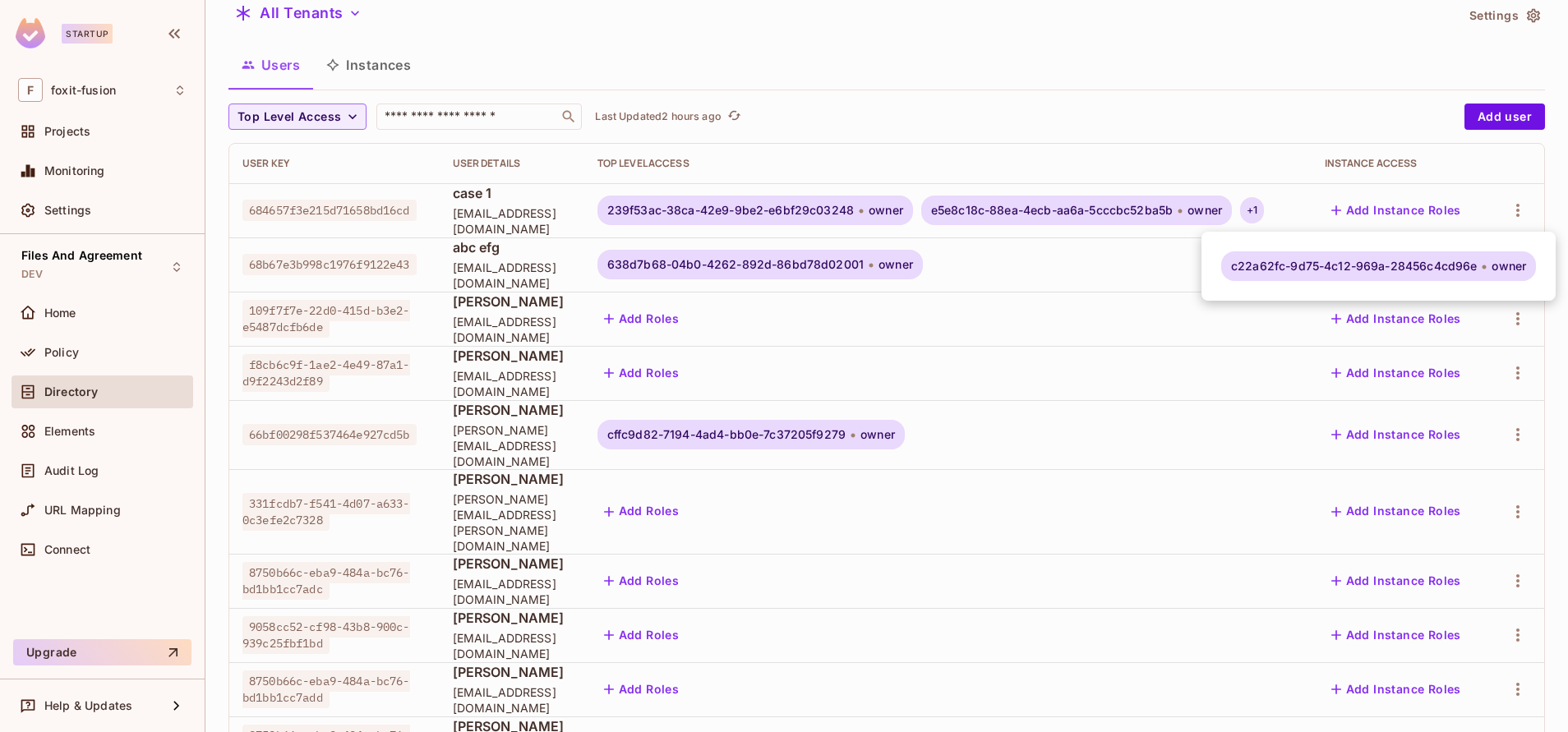
click at [1287, 264] on span "c22a62fc-9d75-4c12-969a-28456c4cd96e" at bounding box center [1354, 266] width 246 height 13
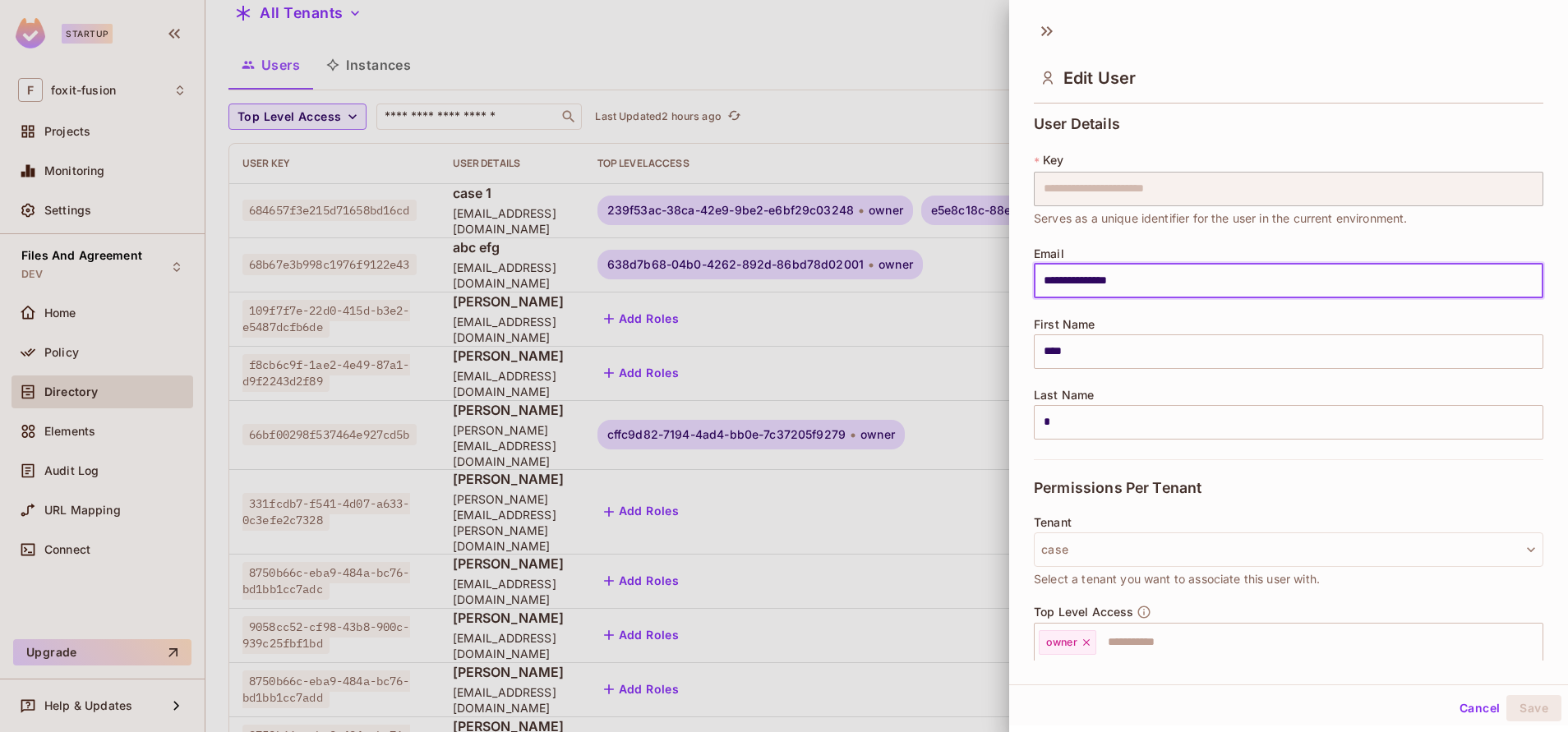
click at [836, 103] on div at bounding box center [784, 366] width 1568 height 732
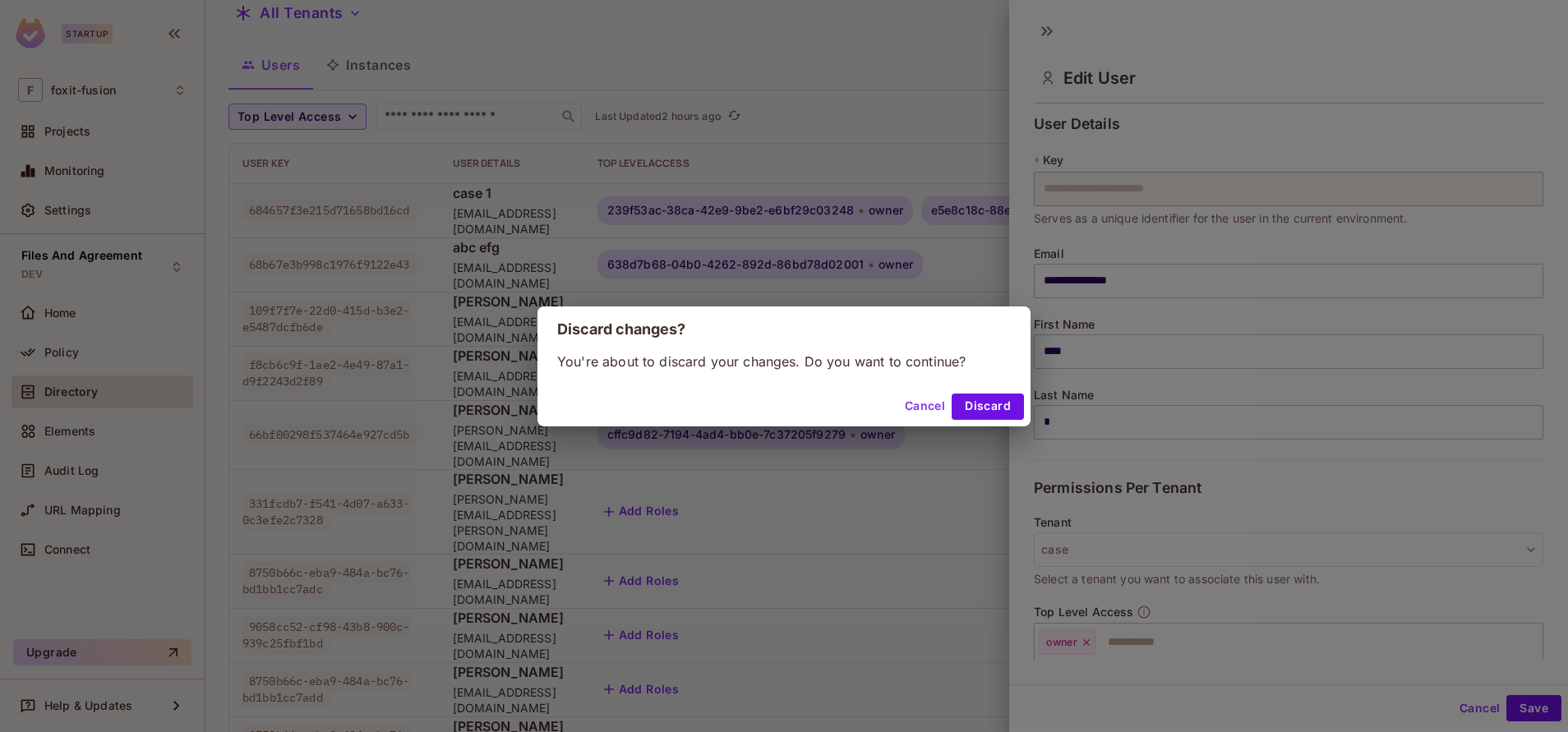
click at [820, 107] on div "Discard changes? You're about to discard your changes. Do you want to continue?…" at bounding box center [784, 366] width 1568 height 732
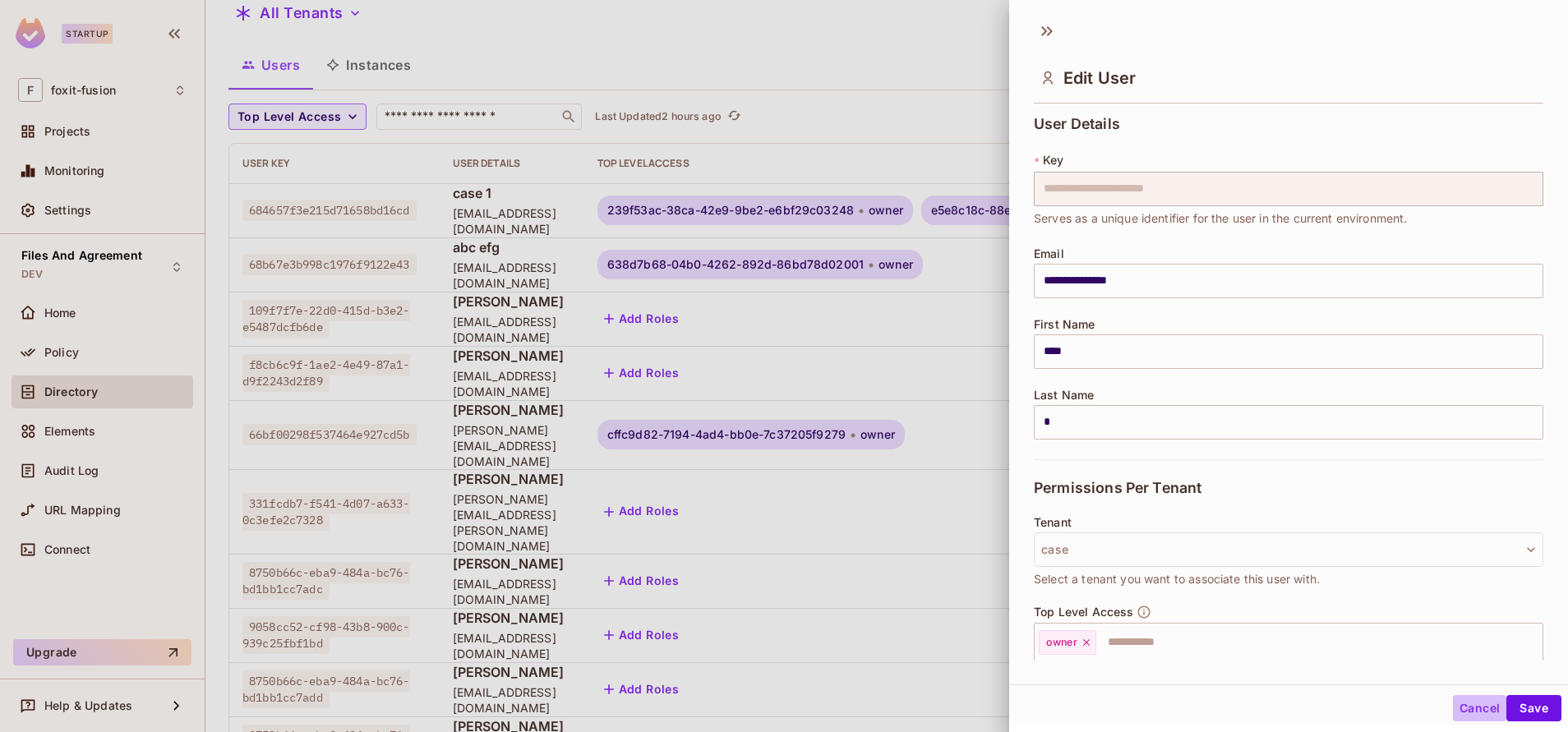
click at [1454, 708] on button "Cancel" at bounding box center [1480, 709] width 53 height 27
